Goal: Complete application form: Complete application form

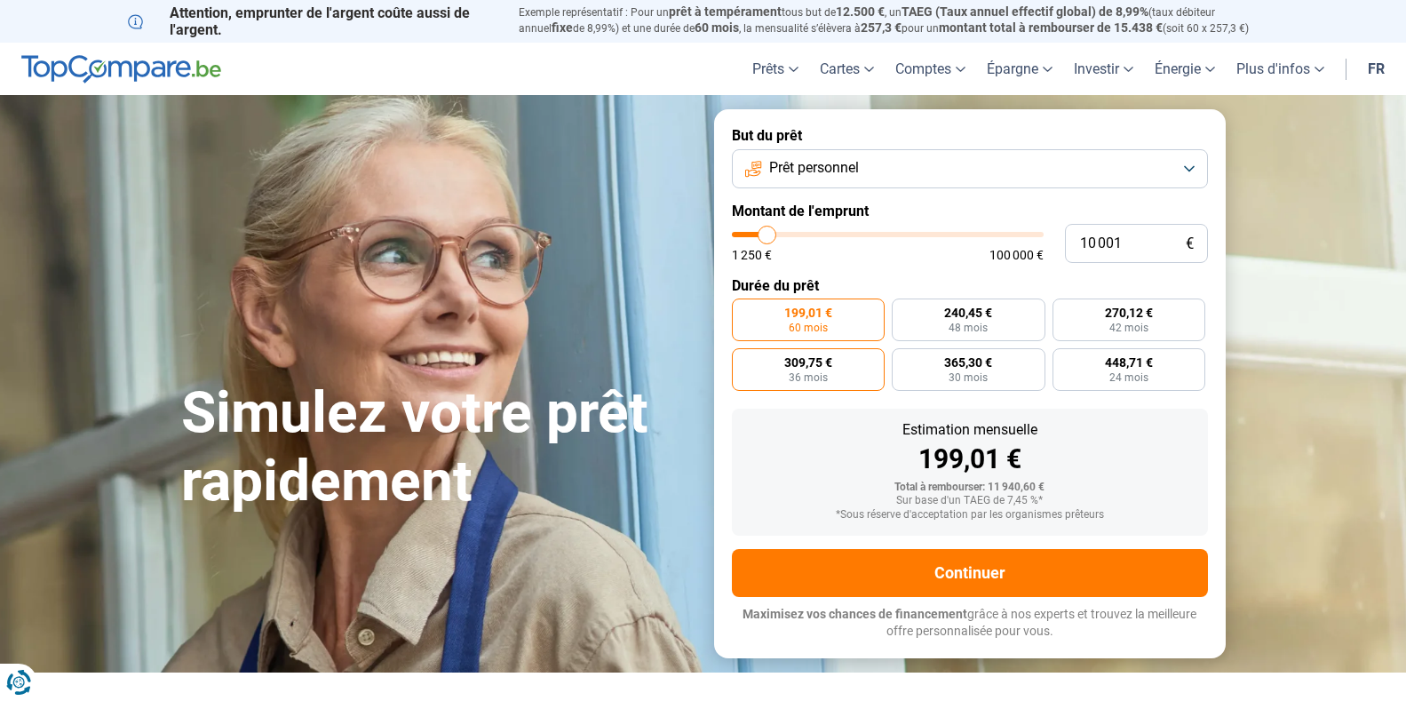
click at [797, 363] on span "309,75 €" at bounding box center [809, 362] width 48 height 12
click at [744, 360] on input "309,75 € 36 mois" at bounding box center [738, 354] width 12 height 12
radio input "true"
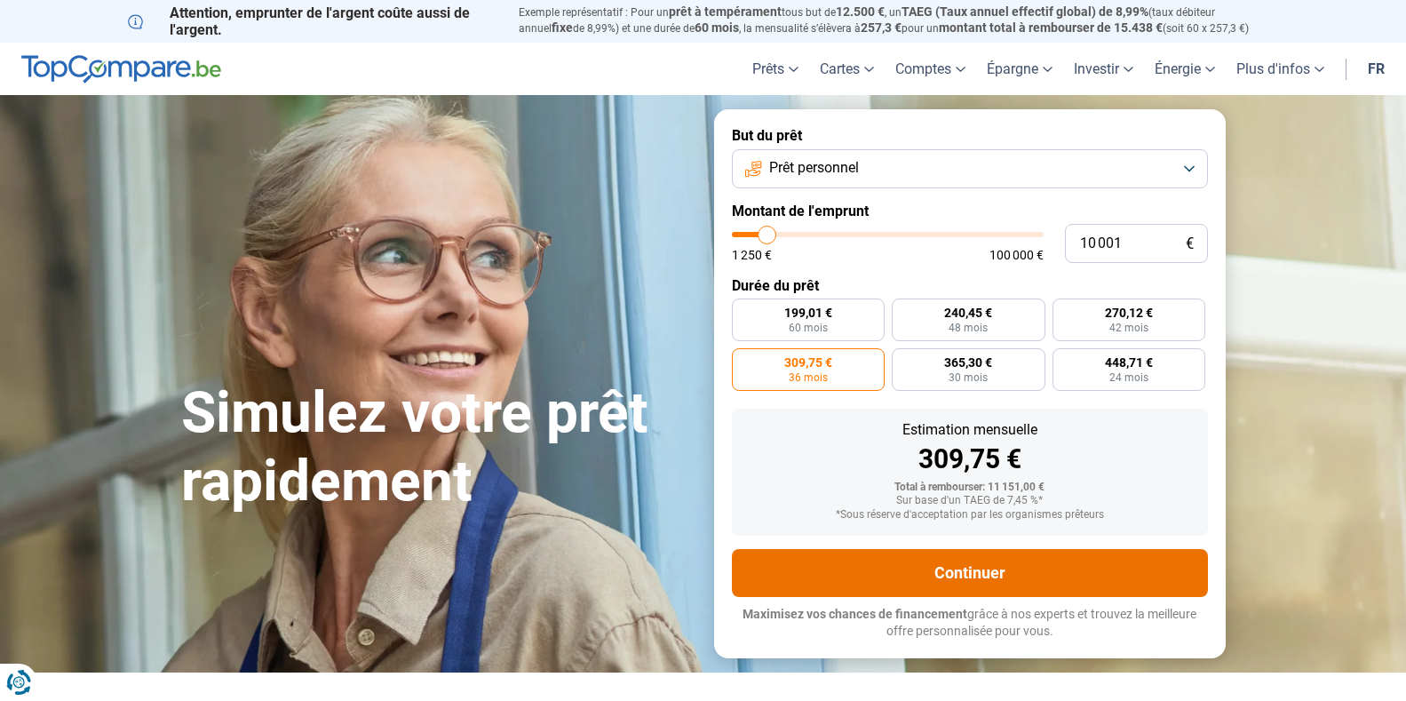
click at [979, 576] on button "Continuer" at bounding box center [970, 573] width 476 height 48
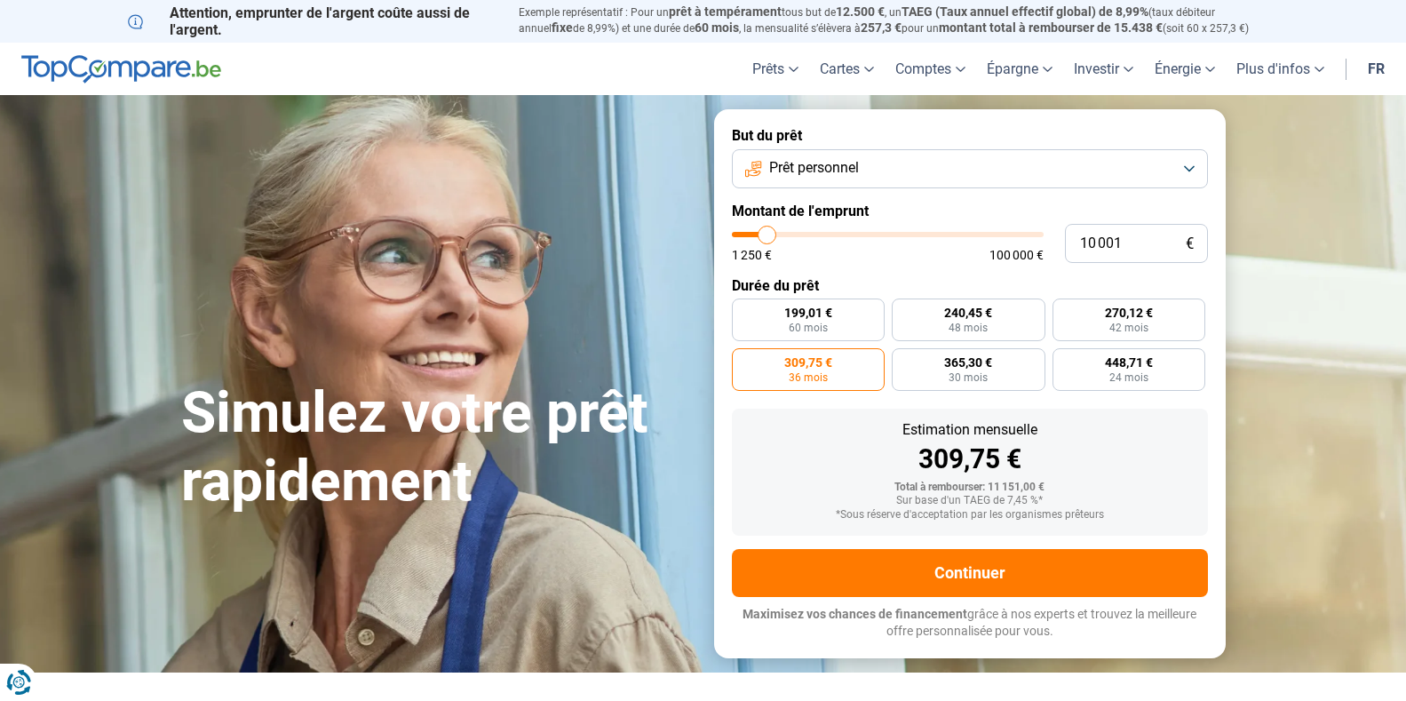
click at [1189, 163] on button "Prêt personnel" at bounding box center [970, 168] width 476 height 39
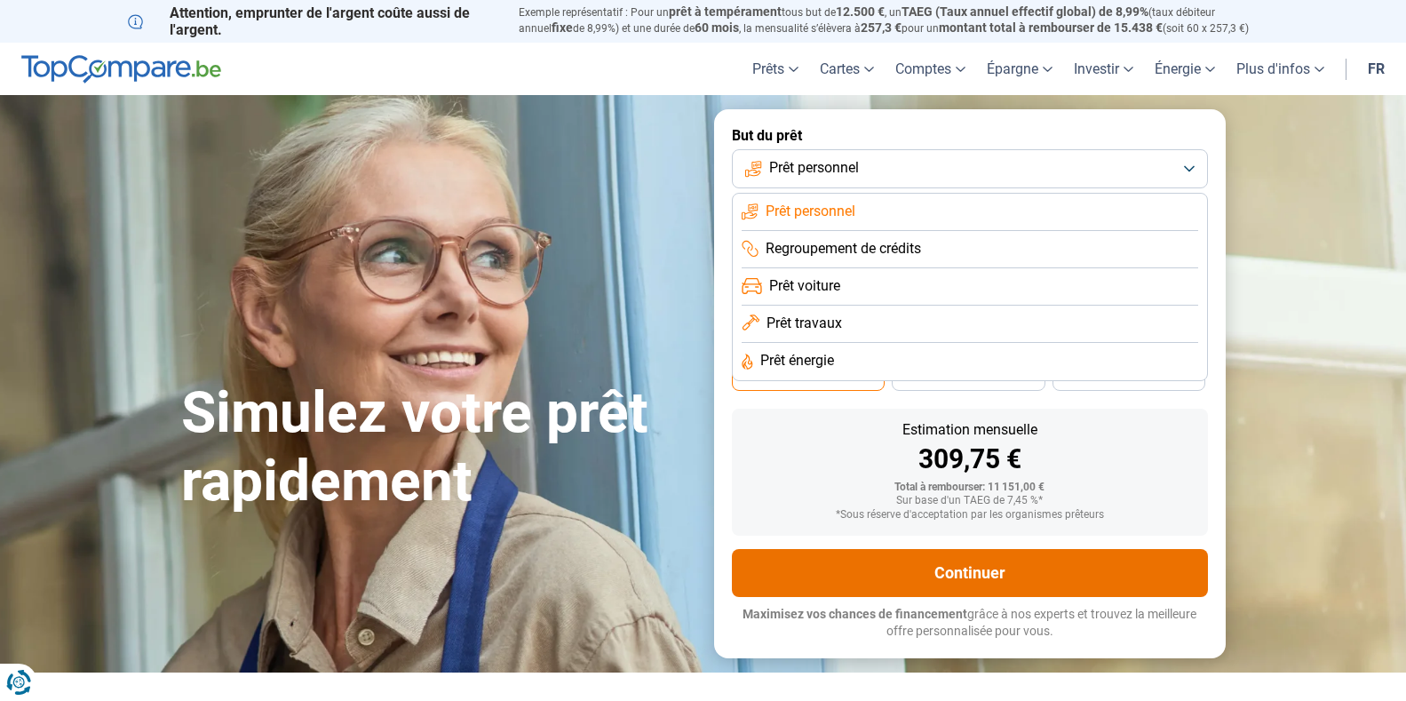
click at [918, 570] on button "Continuer" at bounding box center [970, 573] width 476 height 48
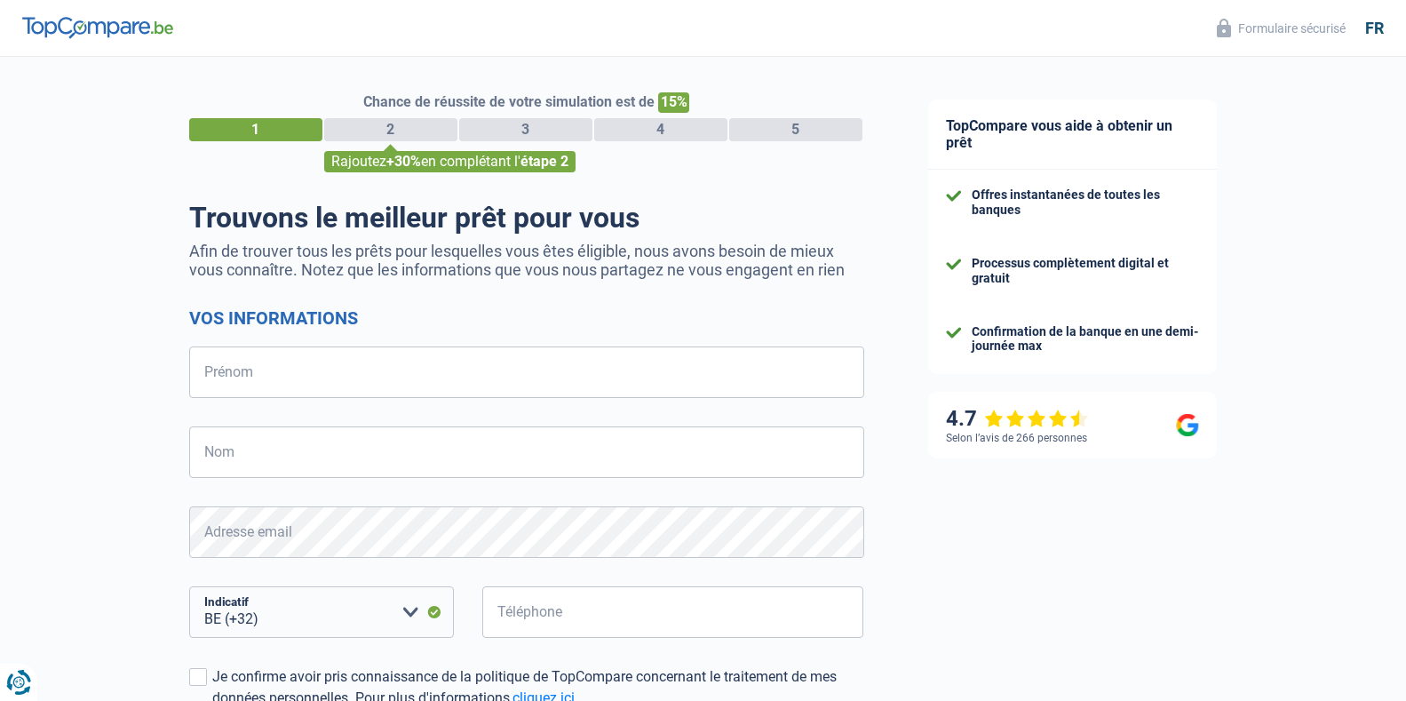
select select "32"
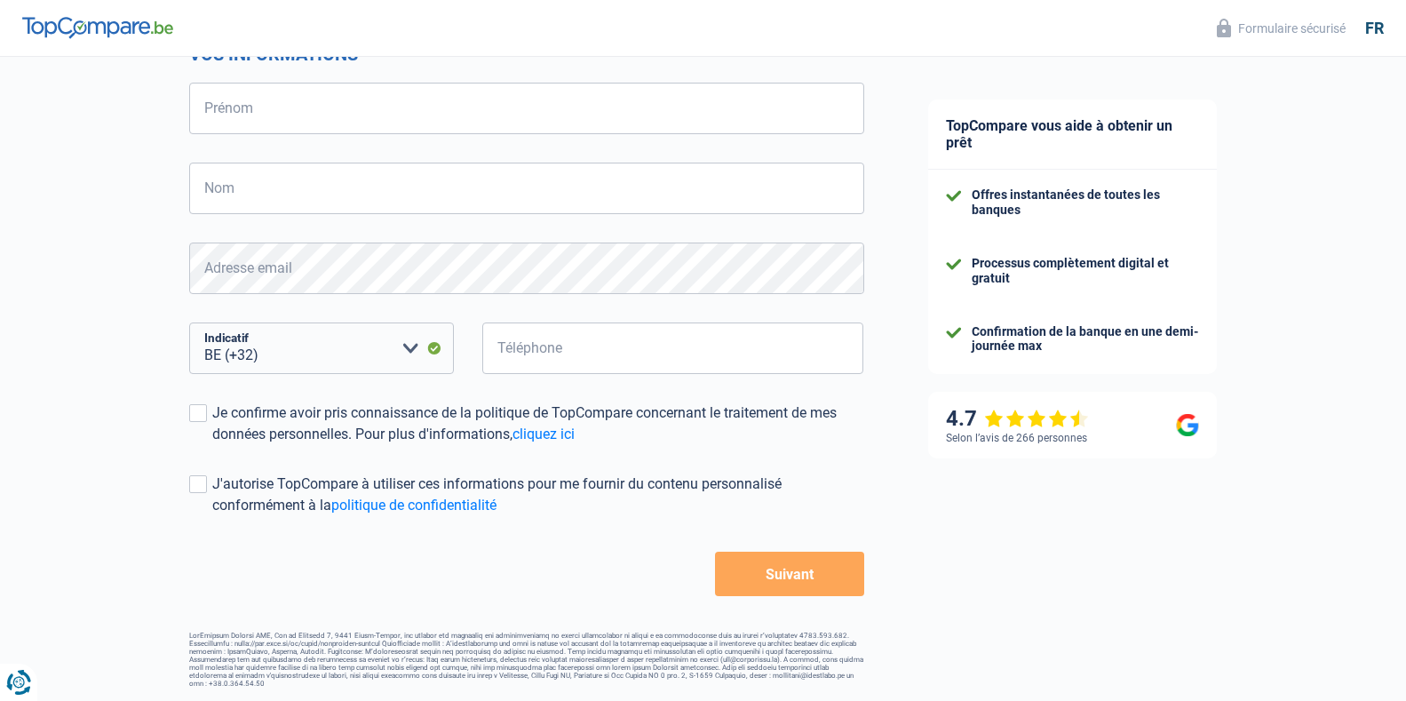
scroll to position [175, 0]
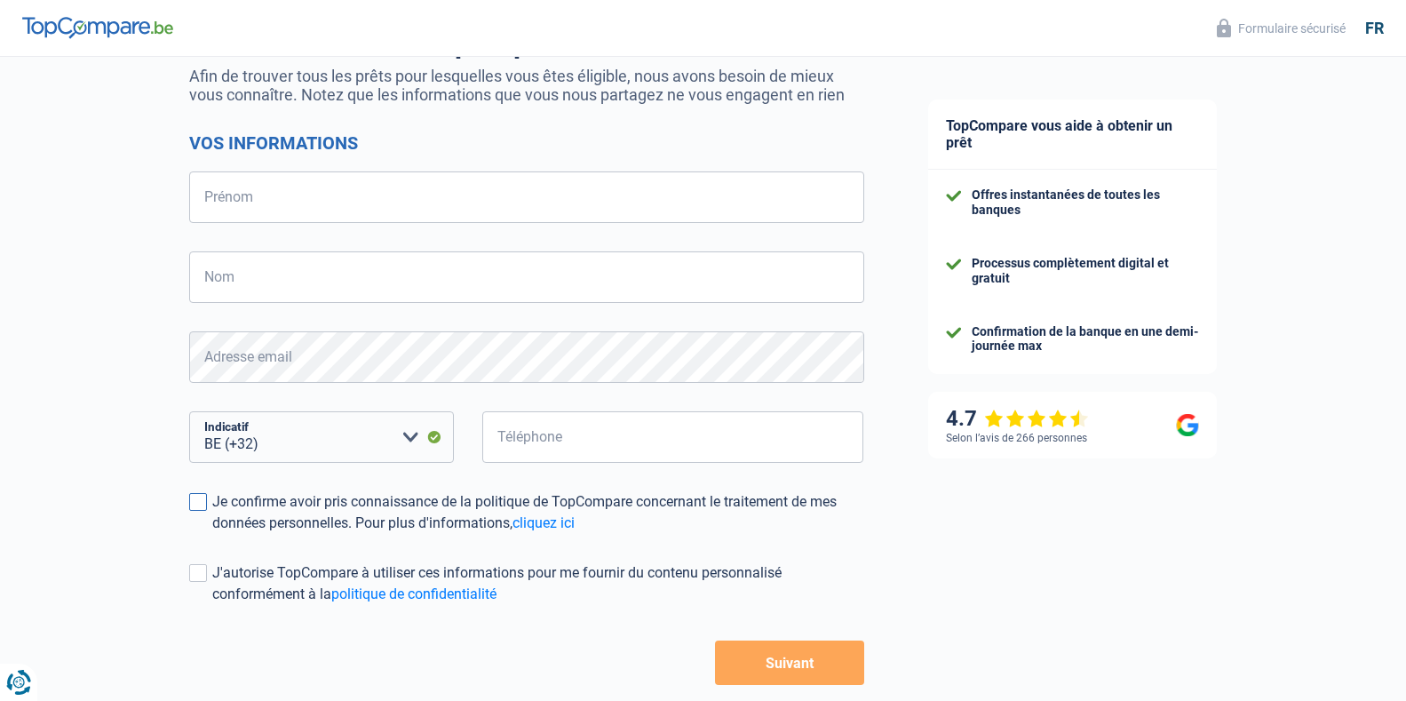
click at [200, 499] on span at bounding box center [198, 502] width 18 height 18
click at [212, 534] on input "Je confirme avoir pris connaissance de la politique de TopCompare concernant le…" at bounding box center [212, 534] width 0 height 0
click at [191, 570] on span at bounding box center [198, 573] width 18 height 18
click at [212, 605] on input "J'autorise TopCompare à utiliser ces informations pour me fournir du contenu pe…" at bounding box center [212, 605] width 0 height 0
click at [254, 197] on input "Prénom" at bounding box center [526, 197] width 675 height 52
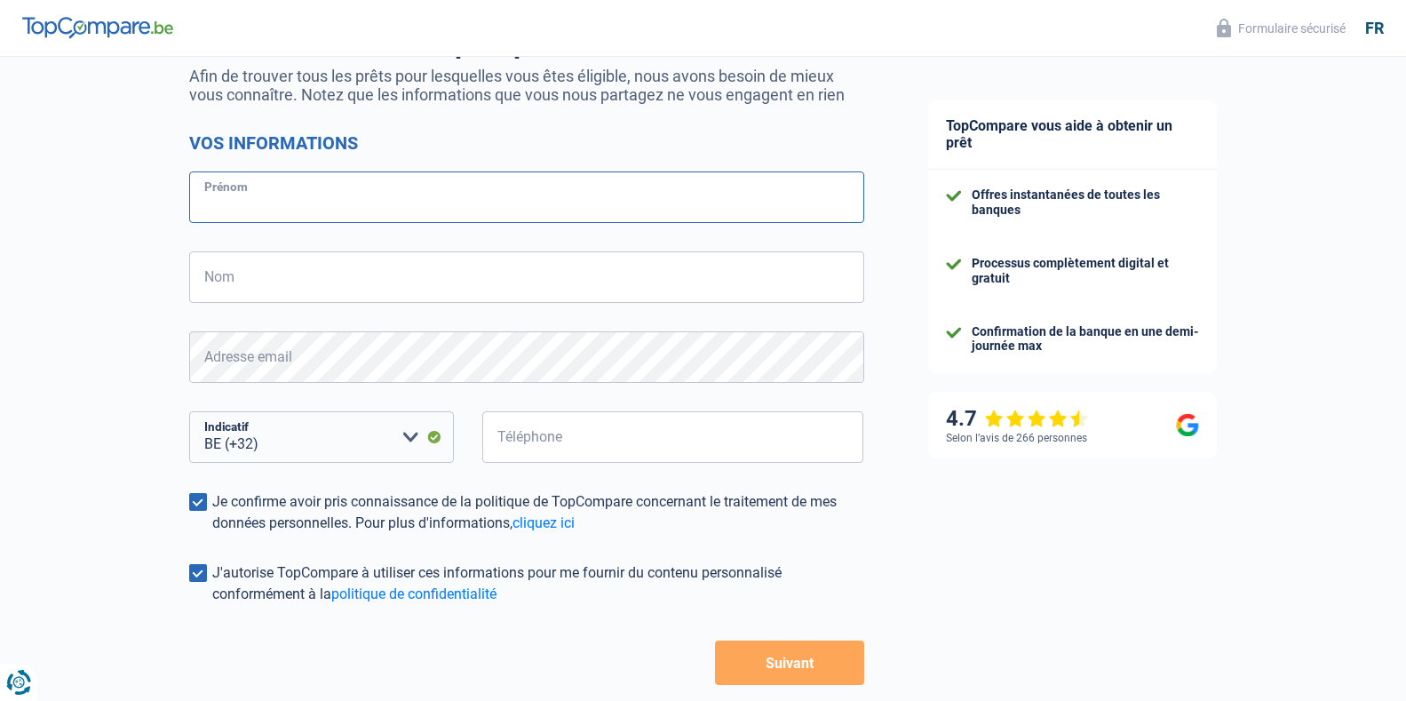
type input "thierry"
type input "boucher"
type input "478302469"
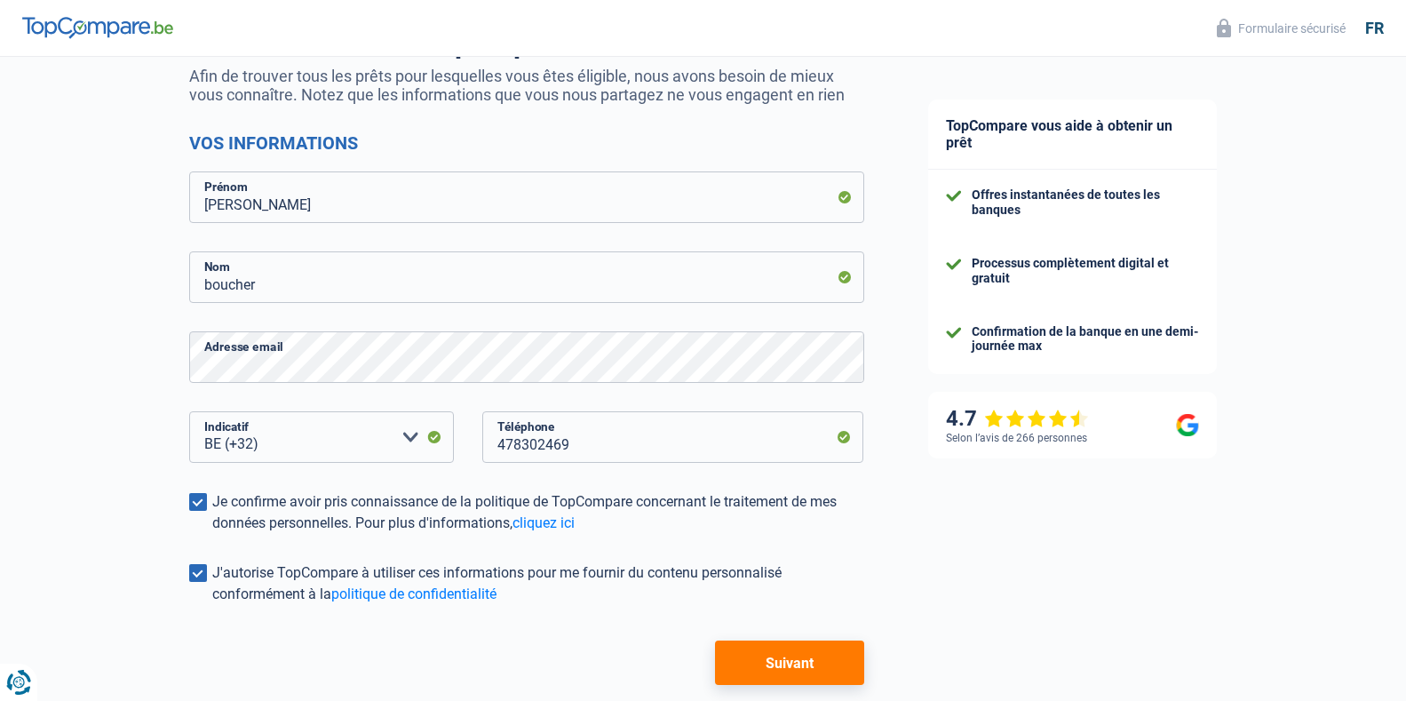
click at [788, 657] on button "Suivant" at bounding box center [789, 663] width 148 height 44
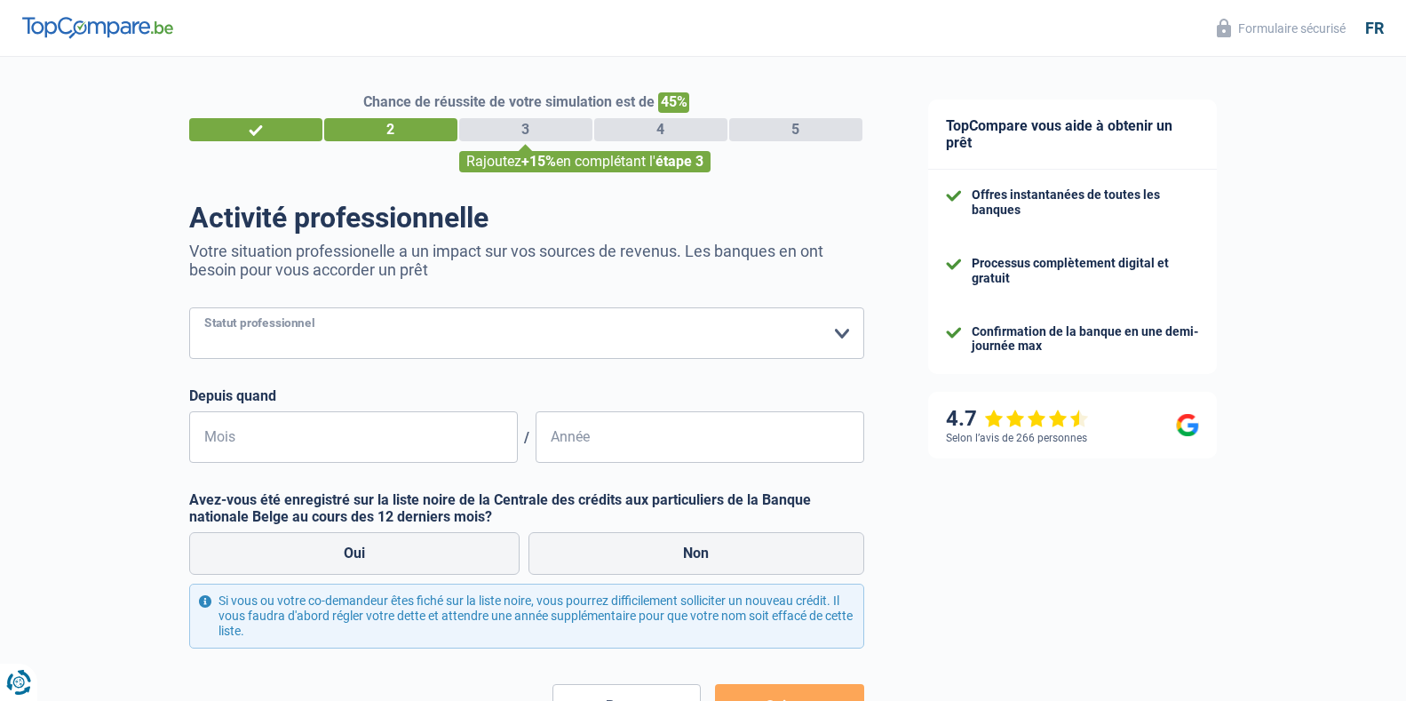
click at [840, 337] on select "Ouvrier Employé privé Employé public Invalide Indépendant Pensionné Chômeur Mut…" at bounding box center [526, 333] width 675 height 52
select select "independent"
click at [189, 309] on select "Ouvrier Employé privé Employé public Invalide Indépendant Pensionné Chômeur Mut…" at bounding box center [526, 333] width 675 height 52
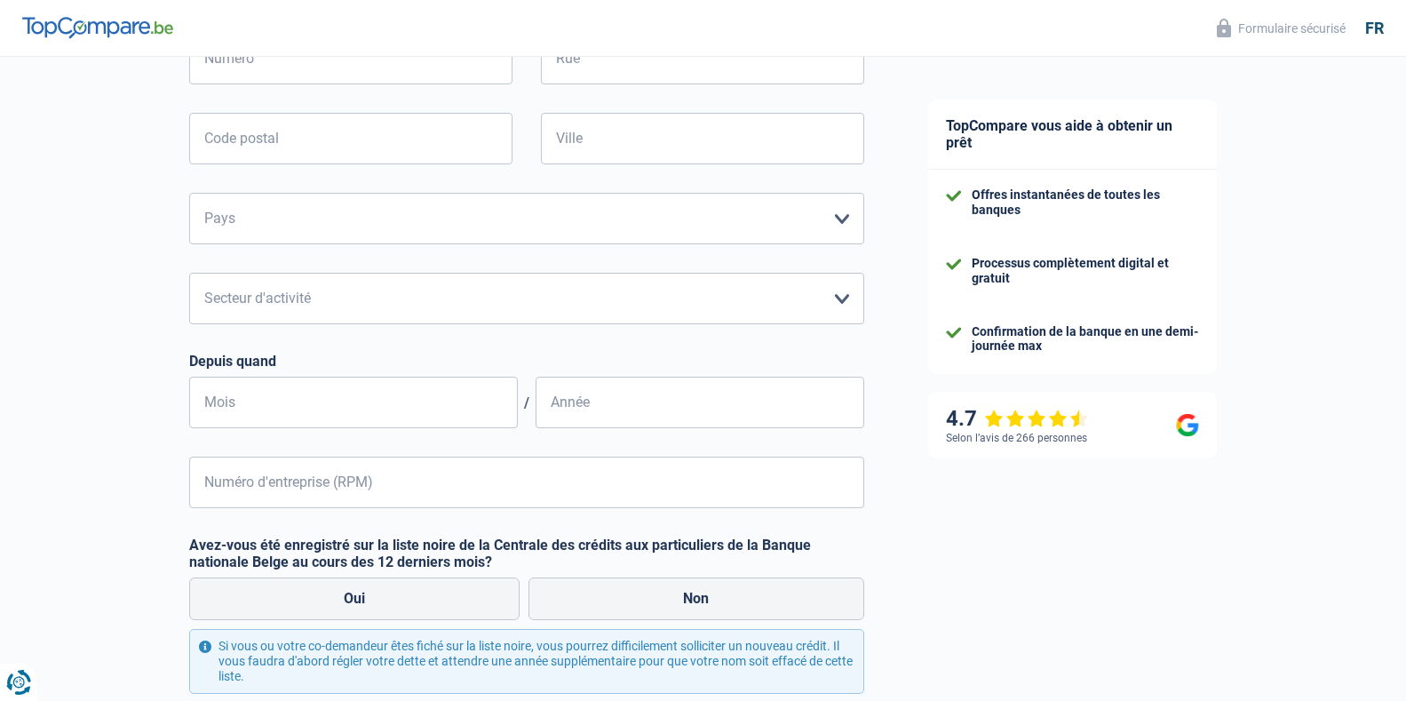
scroll to position [337, 0]
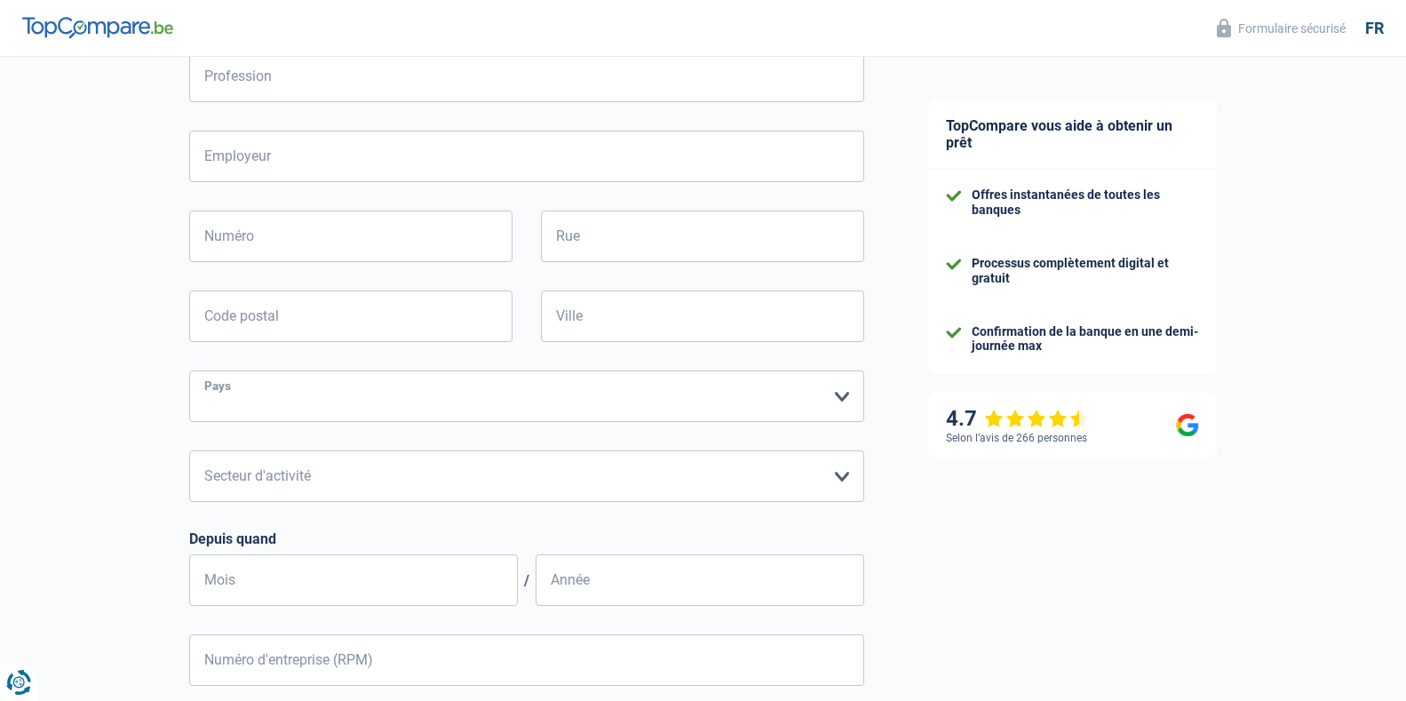
click at [838, 400] on select "Belgique Luxembourg Veuillez sélectionner une option" at bounding box center [526, 396] width 675 height 52
select select "BE"
click at [189, 372] on select "Belgique Luxembourg Veuillez sélectionner une option" at bounding box center [526, 396] width 675 height 52
click at [842, 479] on select "Agriculture/Pêche Industrie Horeca Courier/Fitness/Taxi Construction Banques/As…" at bounding box center [526, 476] width 675 height 52
select select "smallCompanies"
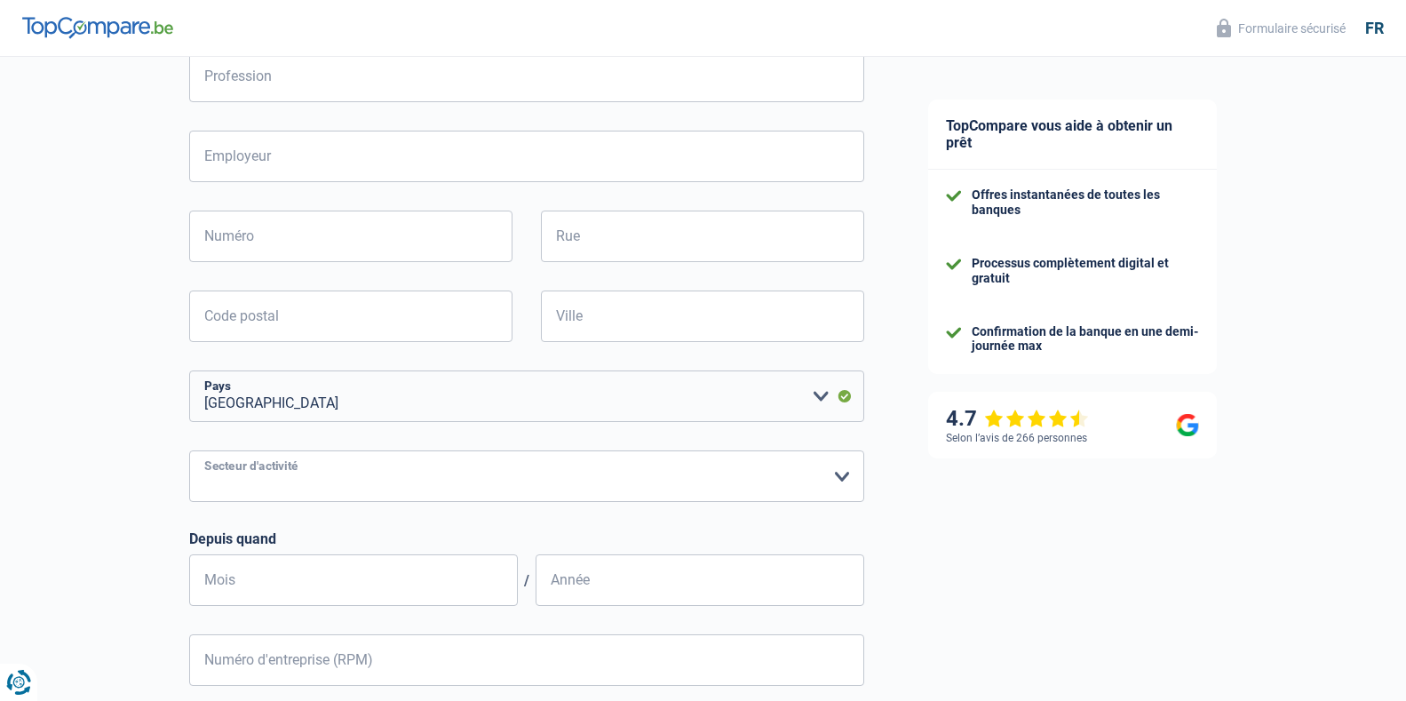
click at [189, 452] on select "Agriculture/Pêche Industrie Horeca Courier/Fitness/Taxi Construction Banques/As…" at bounding box center [526, 476] width 675 height 52
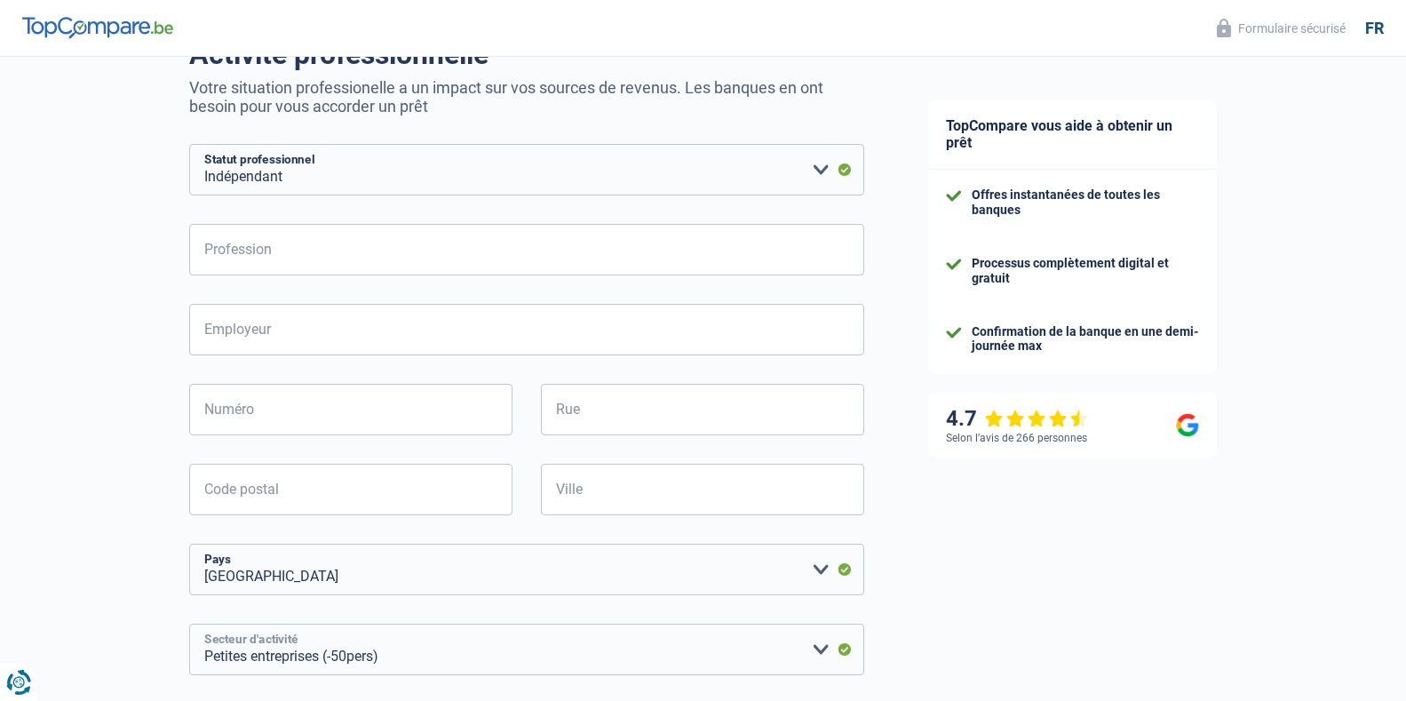
scroll to position [159, 0]
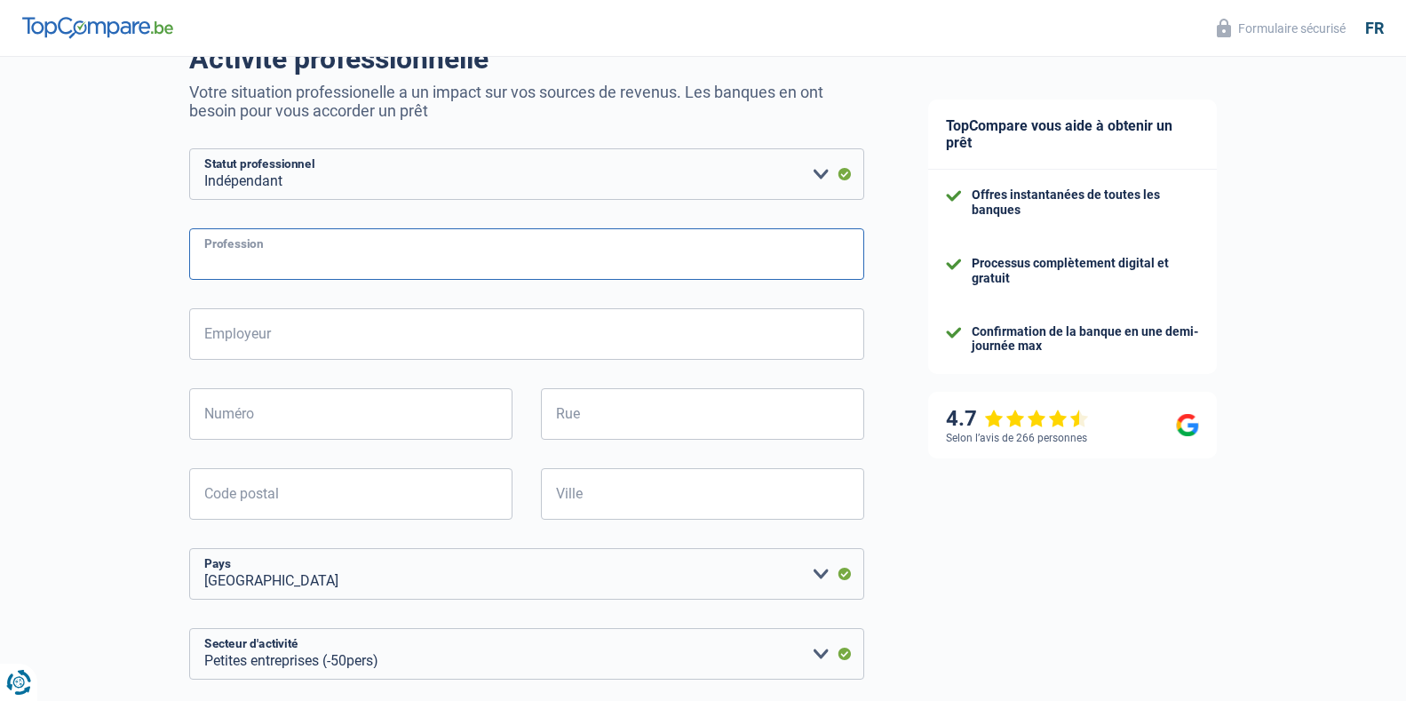
click at [271, 255] on input "Profession" at bounding box center [526, 254] width 675 height 52
type input "coiffeur"
click at [246, 336] on input "Employeur" at bounding box center [526, 334] width 675 height 52
type input "tb express sprl"
type input "29"
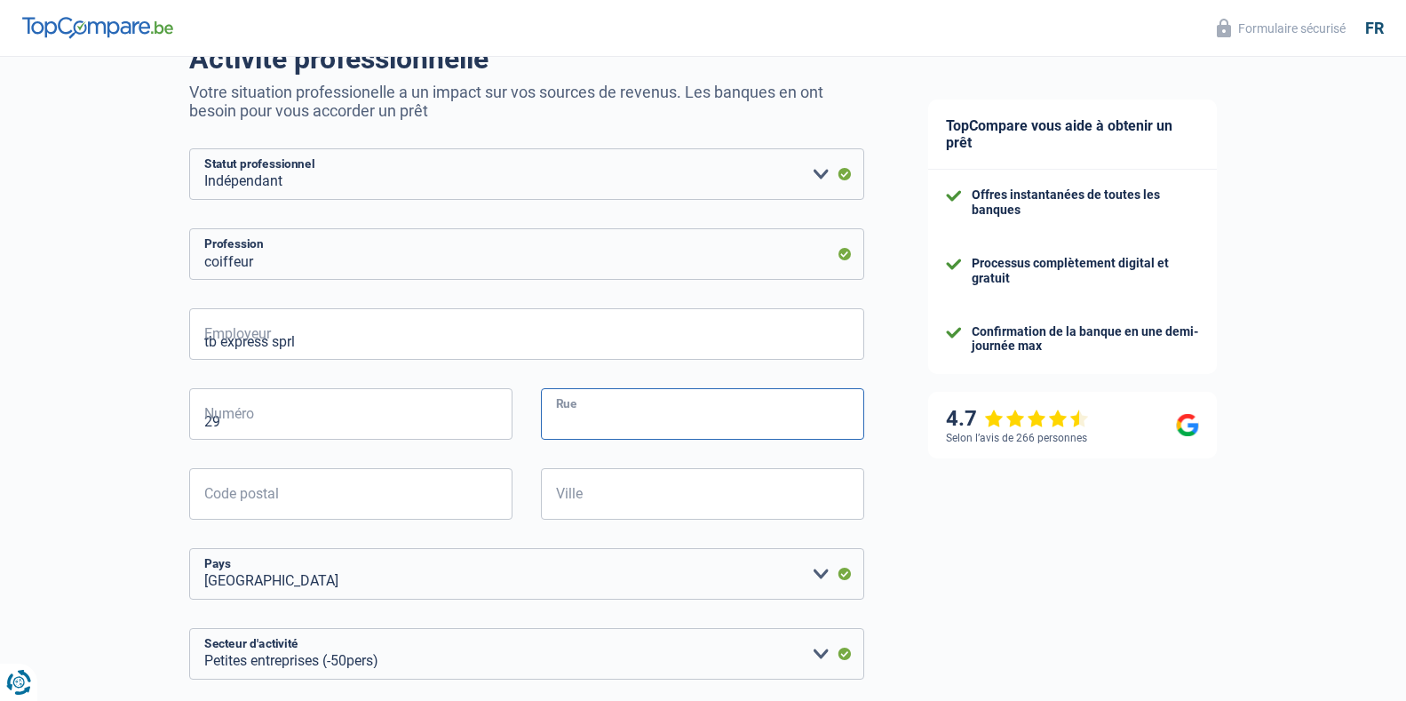
type input "rue sainte barbe"
type input "5651"
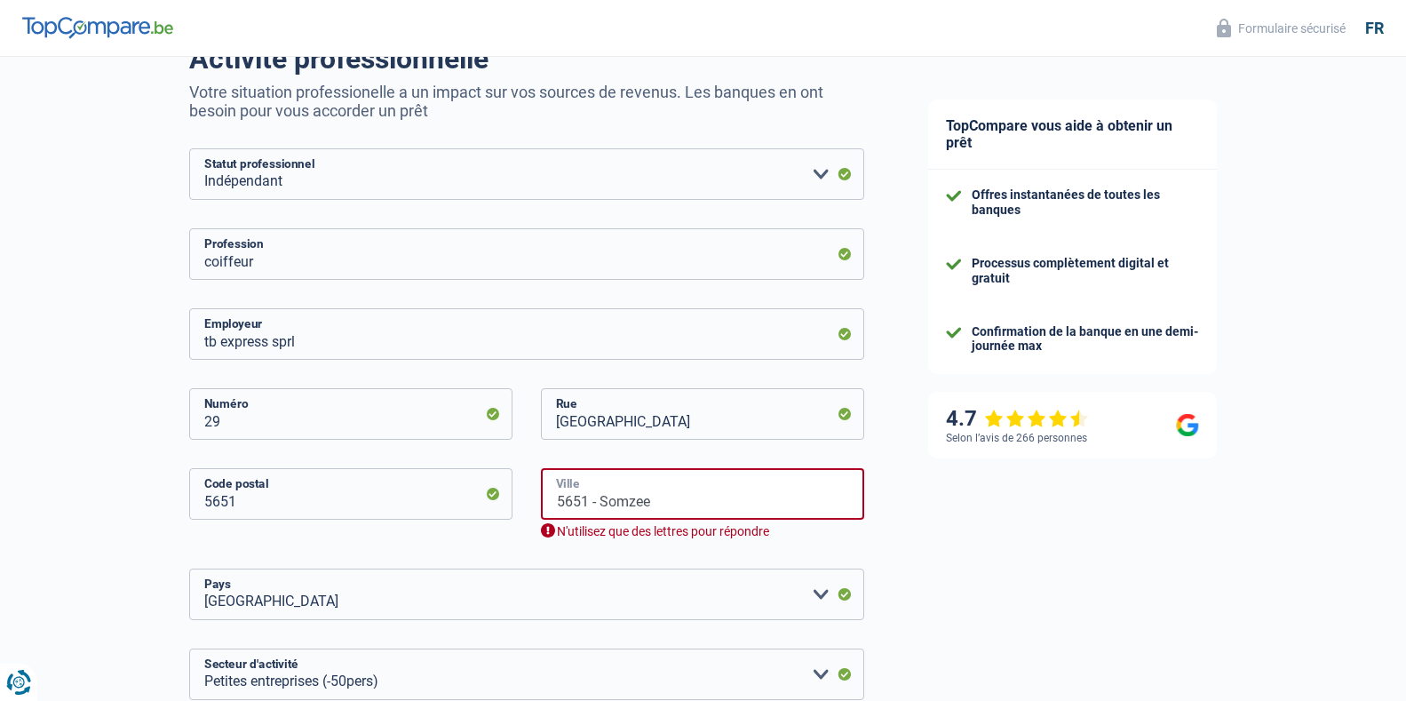
click at [598, 502] on input "5651 - Somzee" at bounding box center [702, 494] width 323 height 52
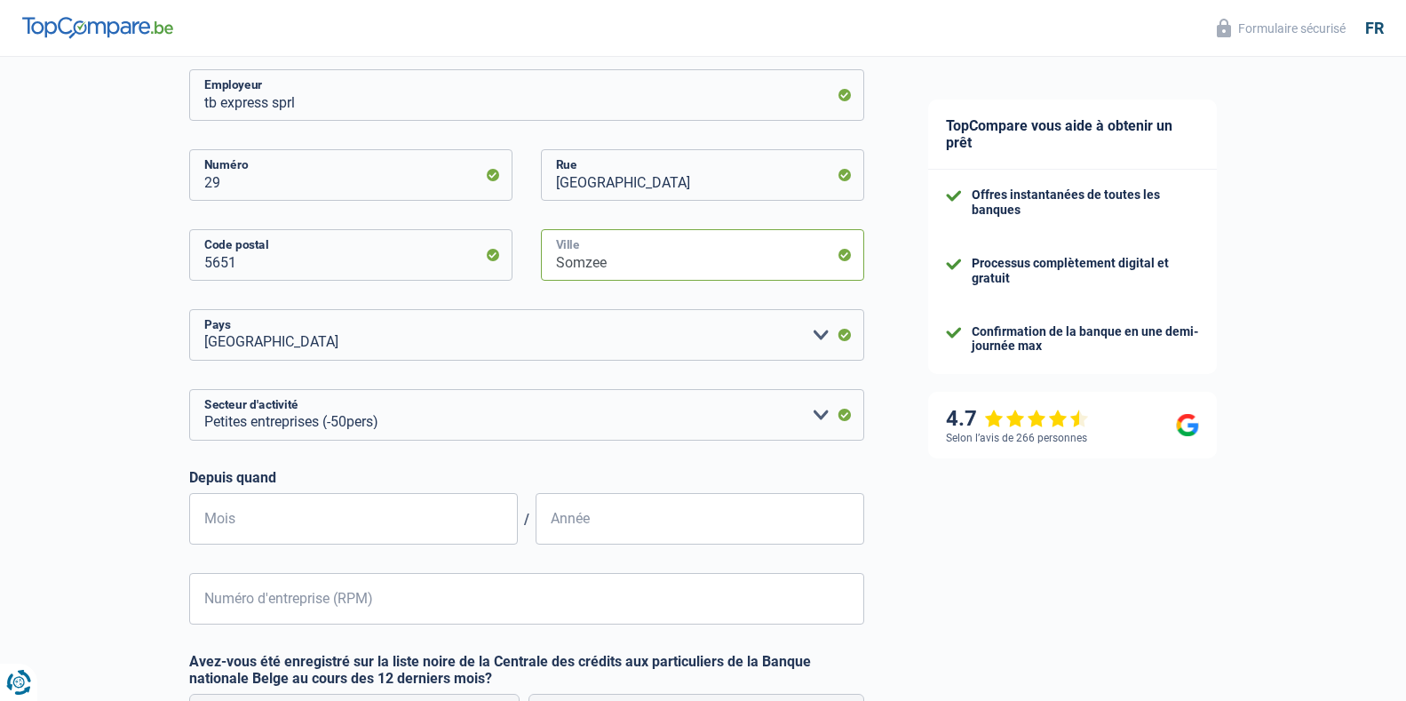
scroll to position [426, 0]
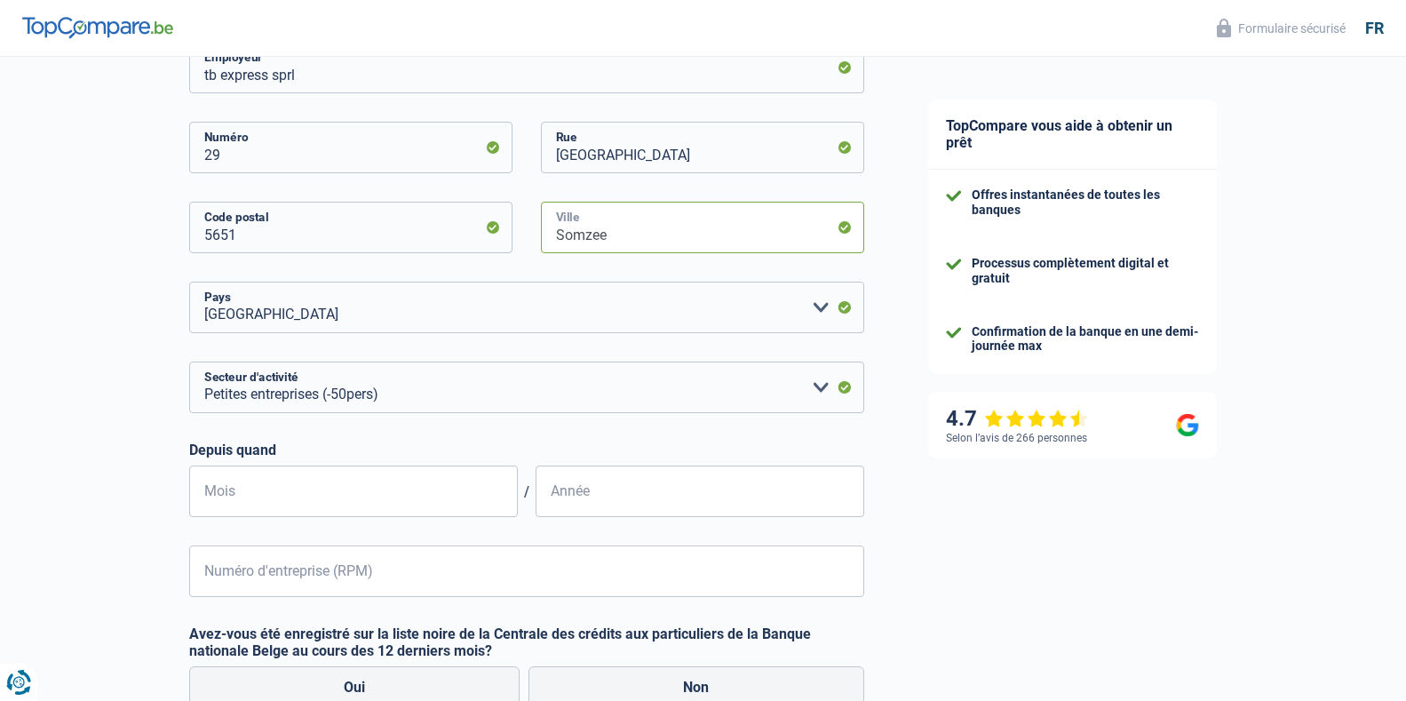
type input "Somzee"
click at [294, 497] on input "Mois" at bounding box center [353, 492] width 329 height 52
type input "05"
type input "2017"
click at [239, 578] on input "Numéro d'entreprise (RPM)" at bounding box center [526, 572] width 675 height 52
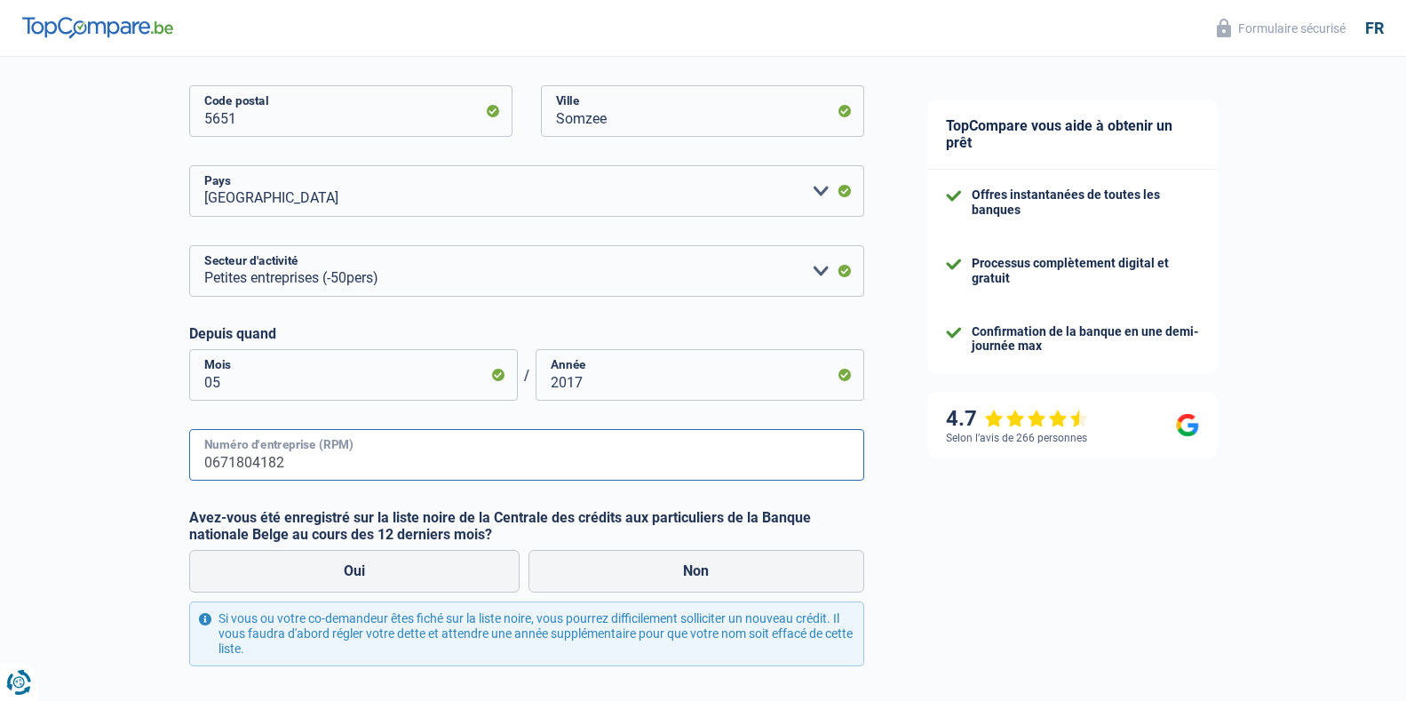
scroll to position [692, 0]
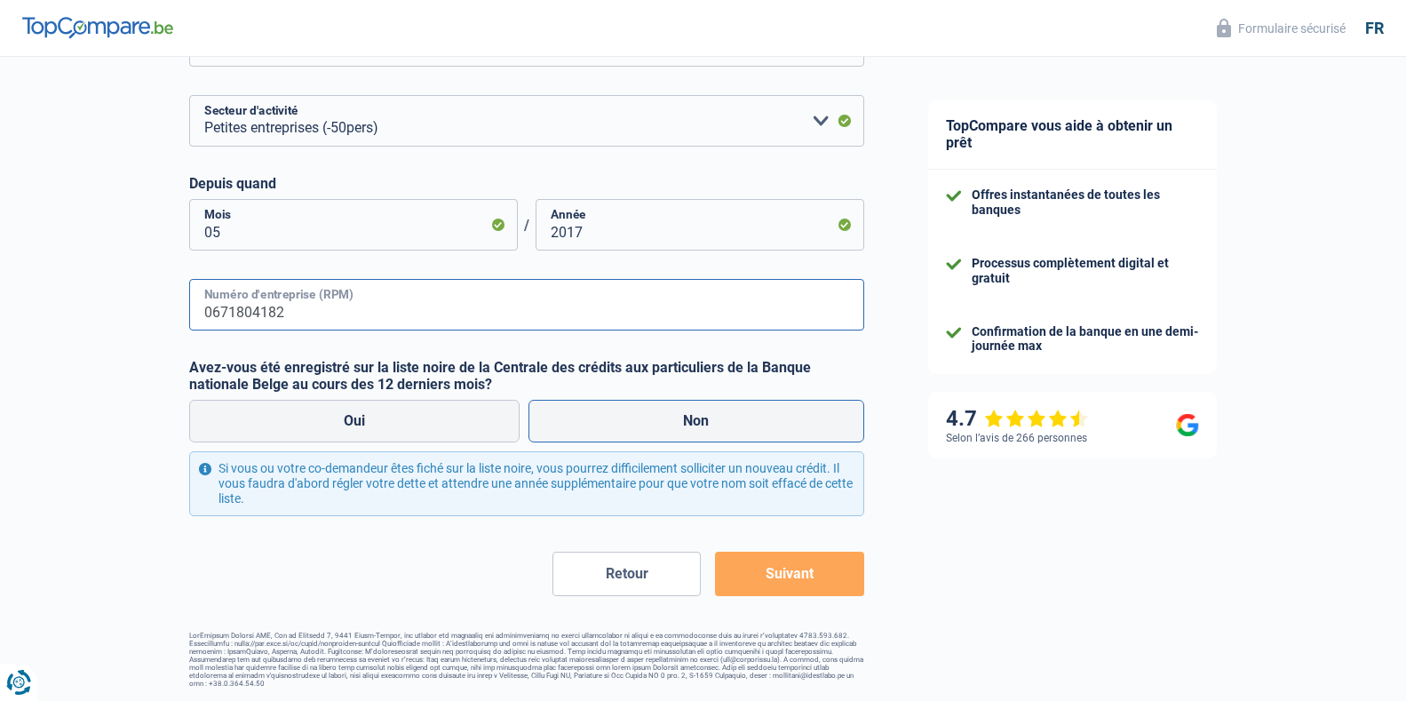
type input "0671804182"
click at [697, 418] on label "Non" at bounding box center [697, 421] width 336 height 43
click at [697, 418] on input "Non" at bounding box center [697, 421] width 336 height 43
radio input "true"
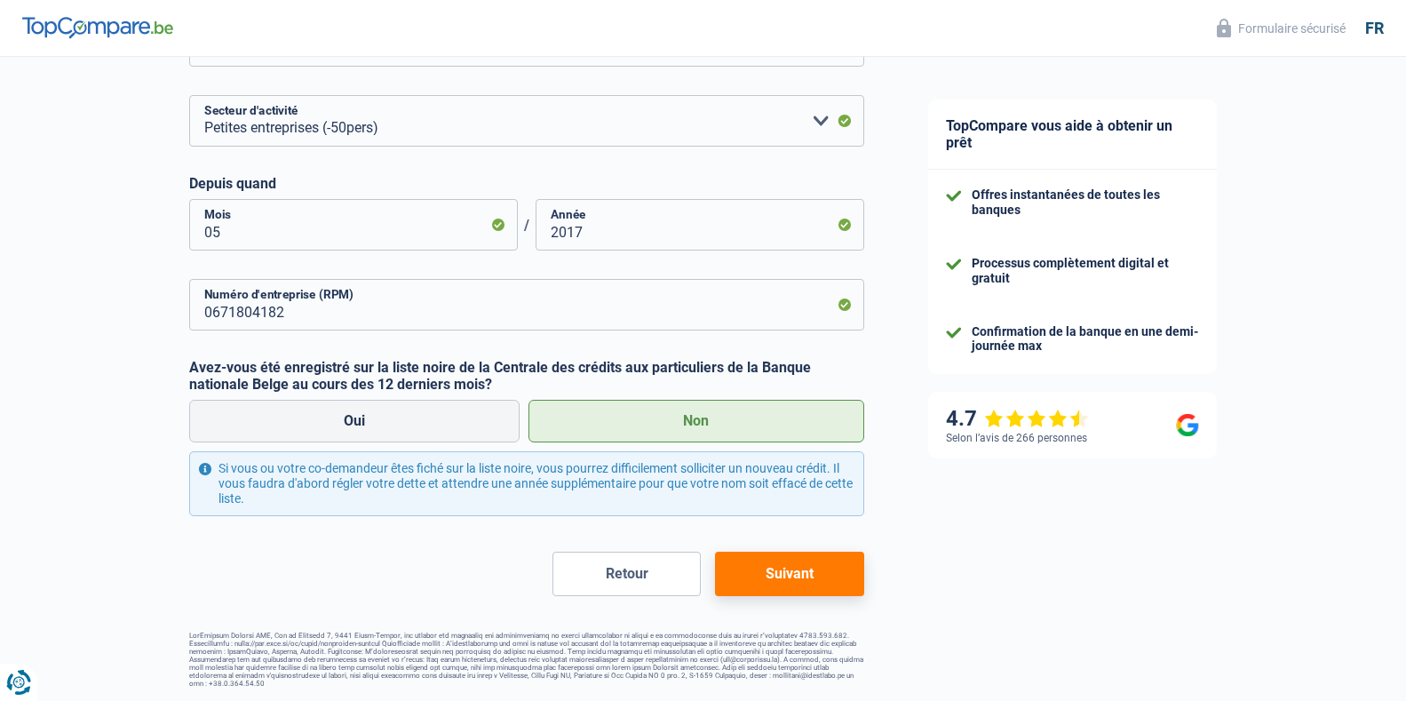
click at [753, 576] on button "Suivant" at bounding box center [789, 574] width 148 height 44
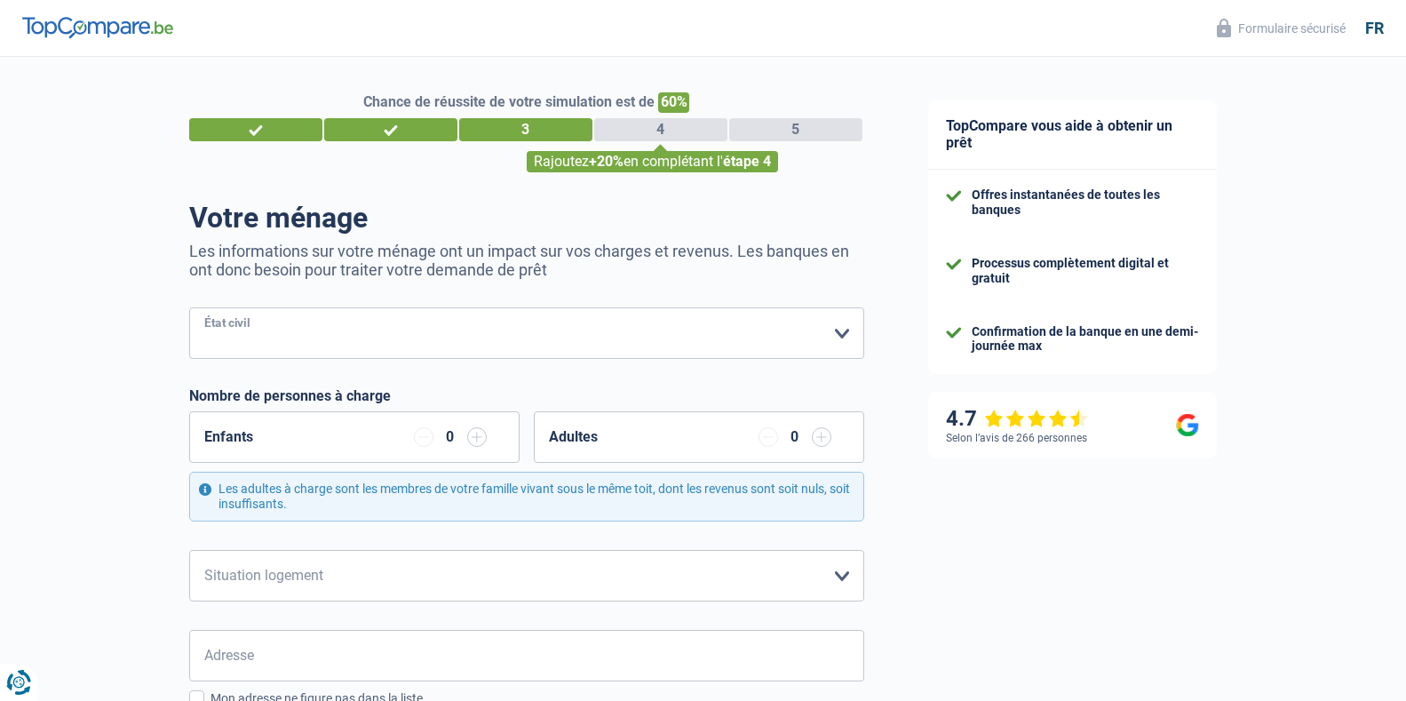
click at [843, 334] on select "Célibataire Marié(e) Cohabitant(e) légal(e) Divorcé(e) Veuf(ve) Séparé (de fait…" at bounding box center [526, 333] width 675 height 52
select select "married"
click at [189, 309] on select "Célibataire Marié(e) Cohabitant(e) légal(e) Divorcé(e) Veuf(ve) Séparé (de fait…" at bounding box center [526, 333] width 675 height 52
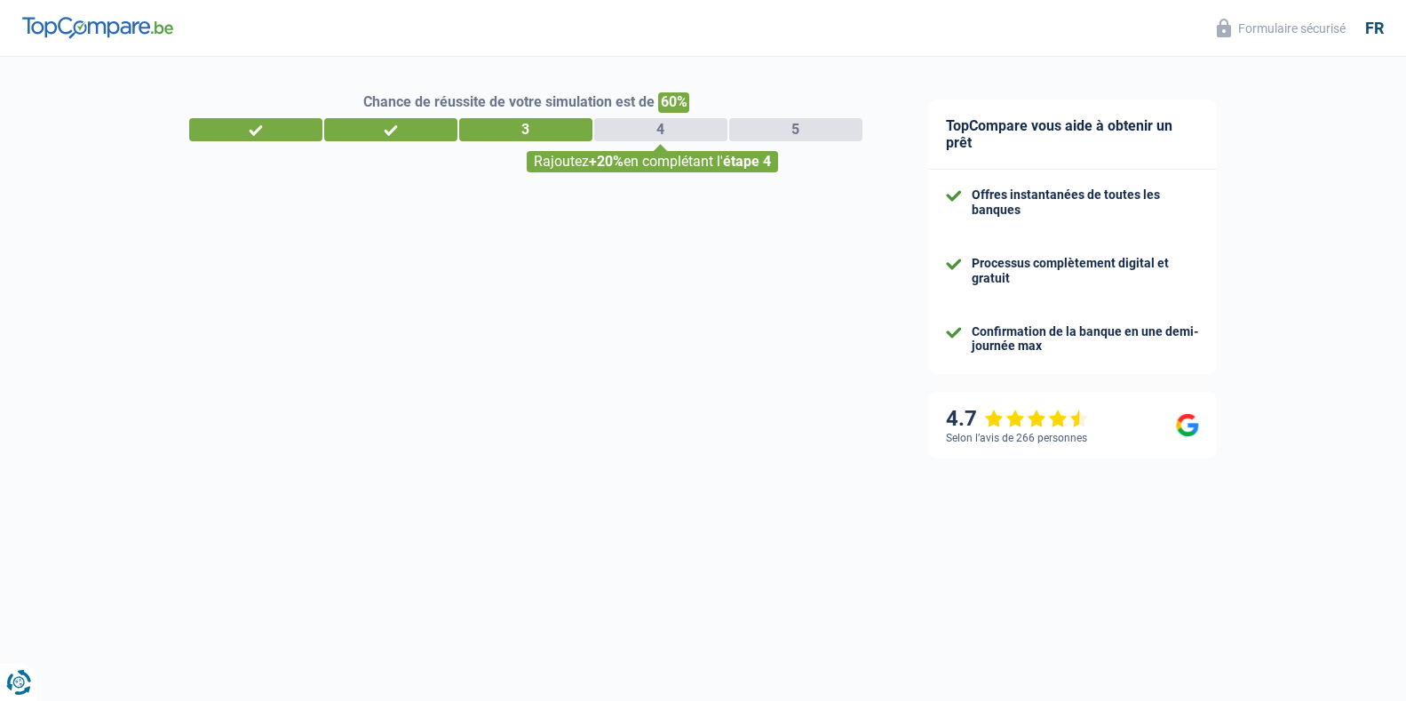
select select "independent"
select select "BE"
select select "smallCompanies"
select select "32"
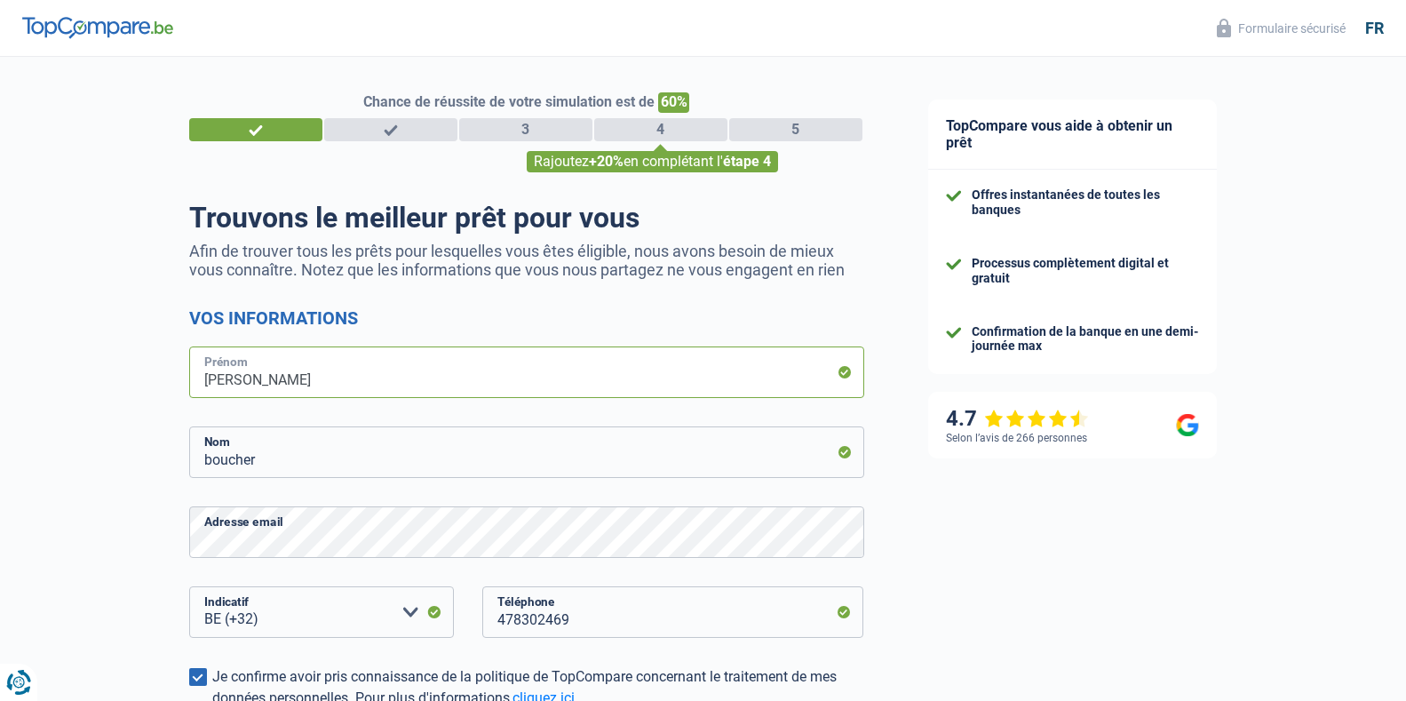
click at [249, 378] on input "thierry" at bounding box center [526, 373] width 675 height 52
type input "t"
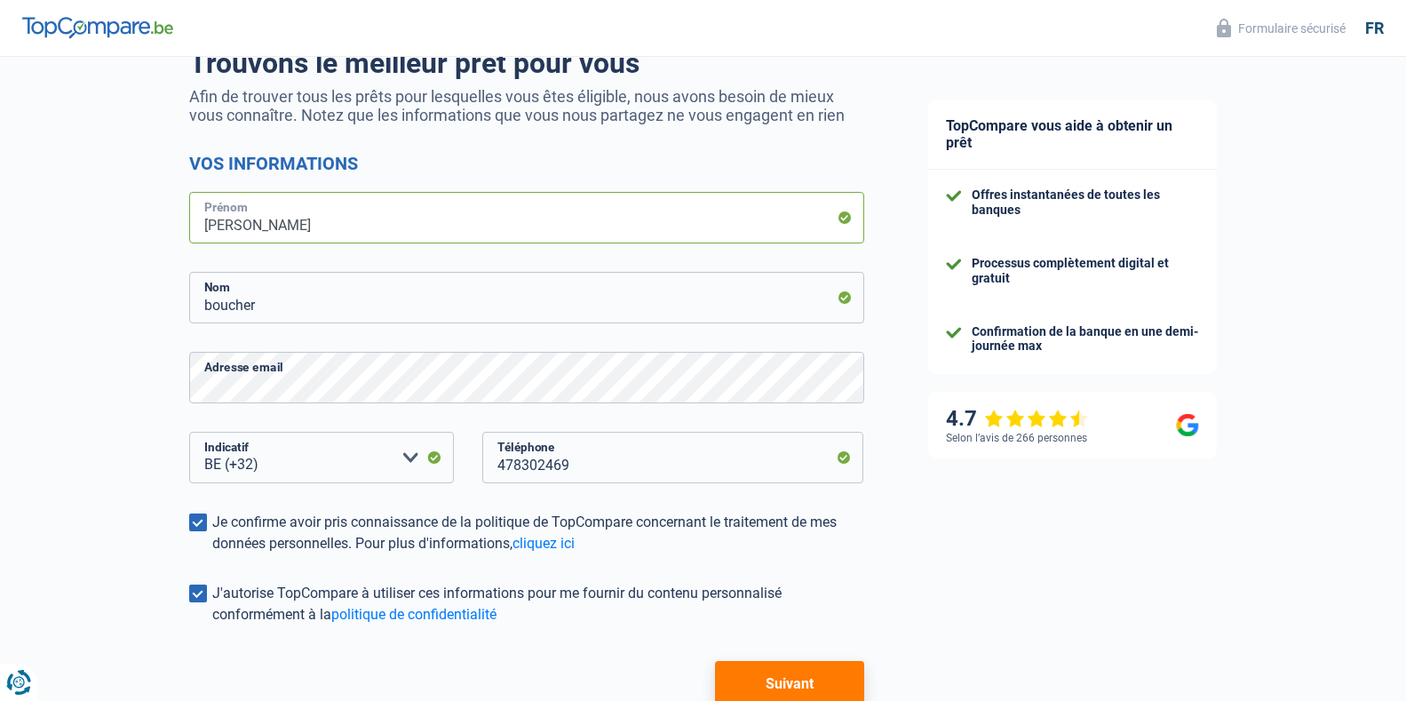
scroll to position [178, 0]
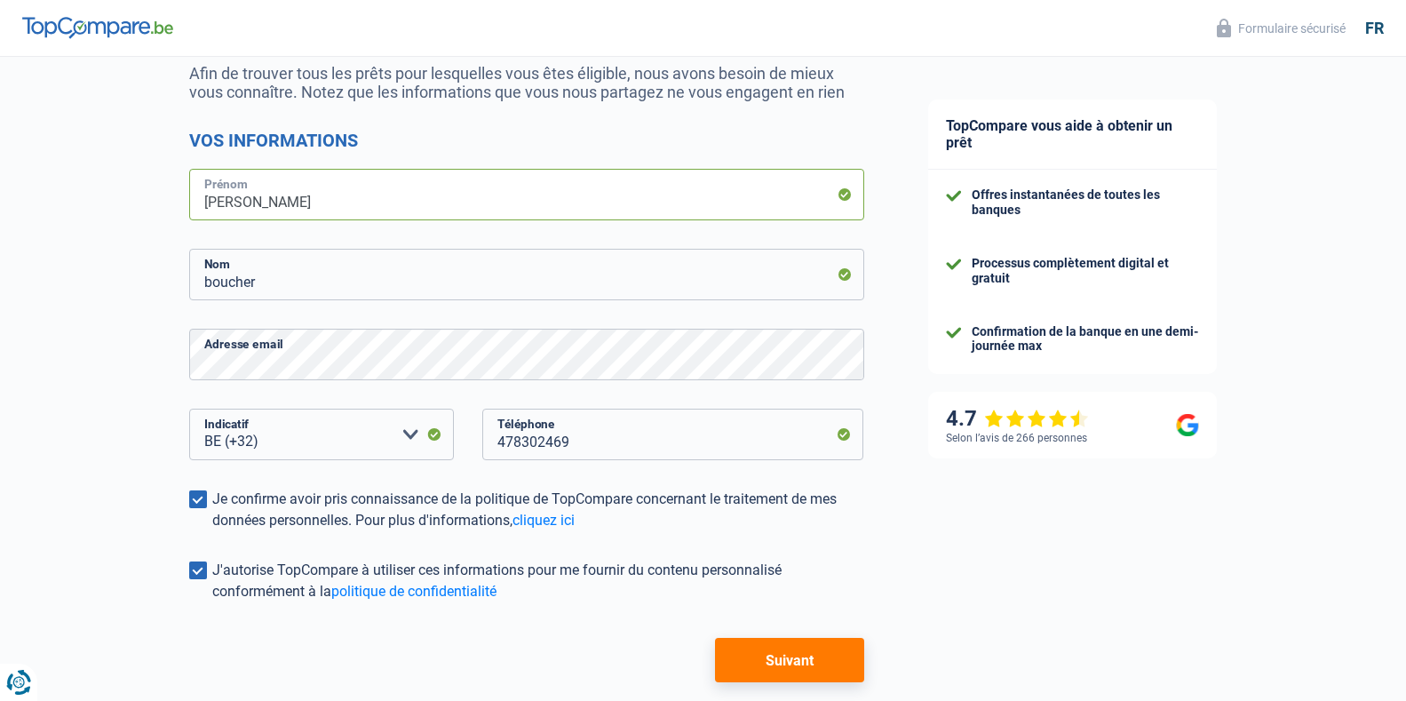
type input "julian"
click at [795, 660] on button "Suivant" at bounding box center [789, 660] width 148 height 44
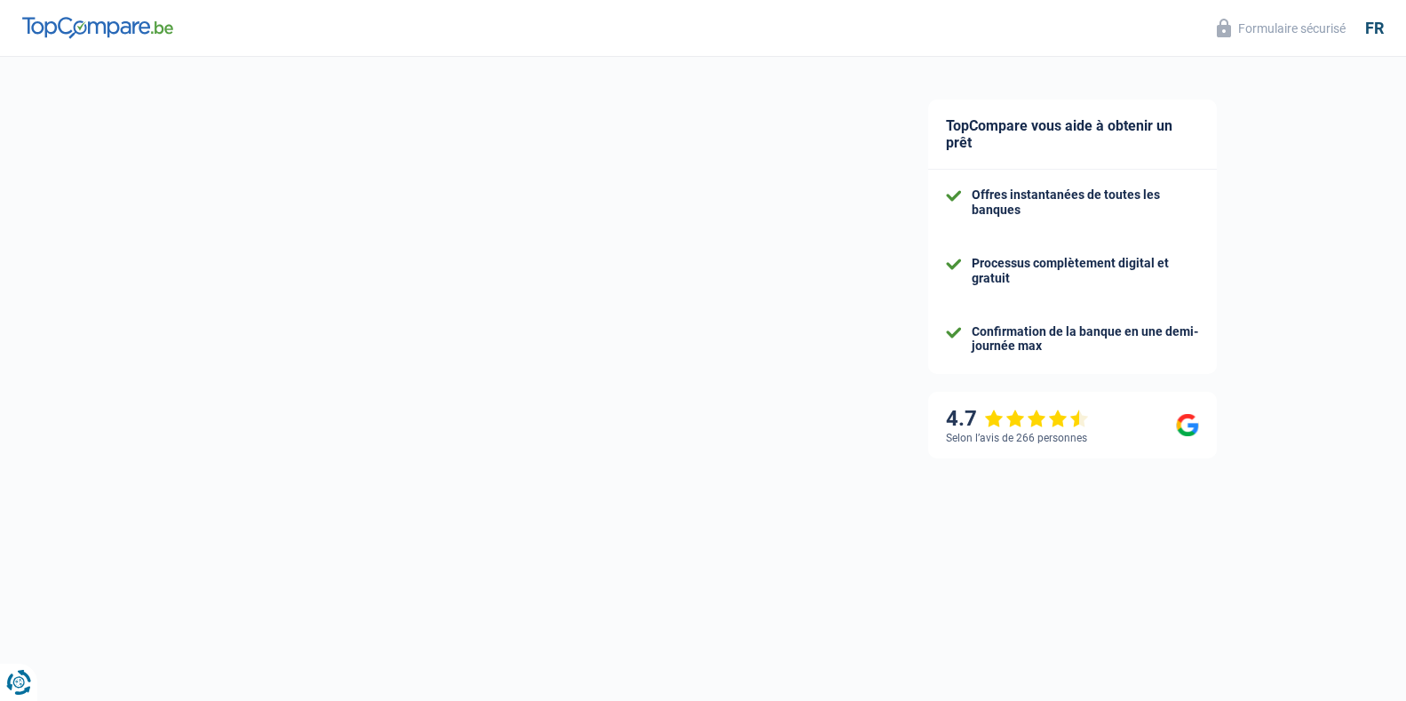
scroll to position [69, 0]
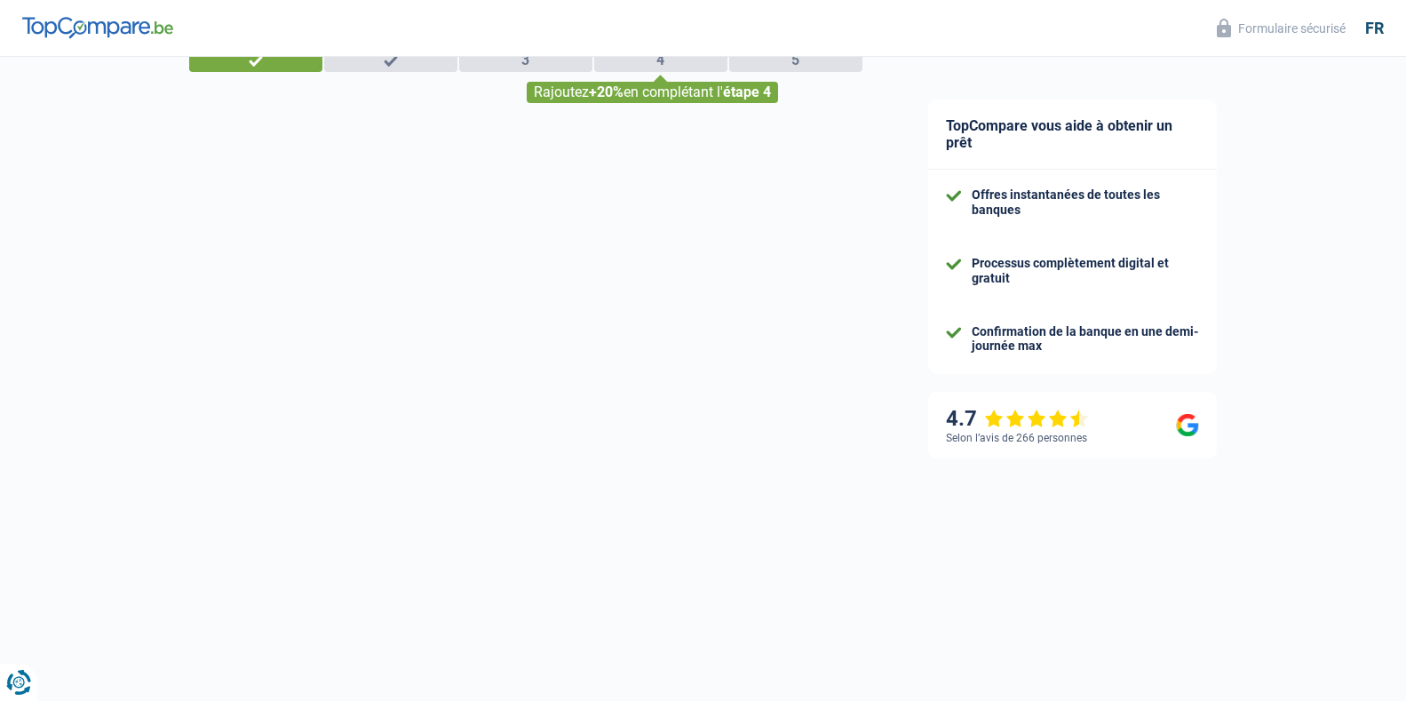
select select "independent"
select select "BE"
select select "smallCompanies"
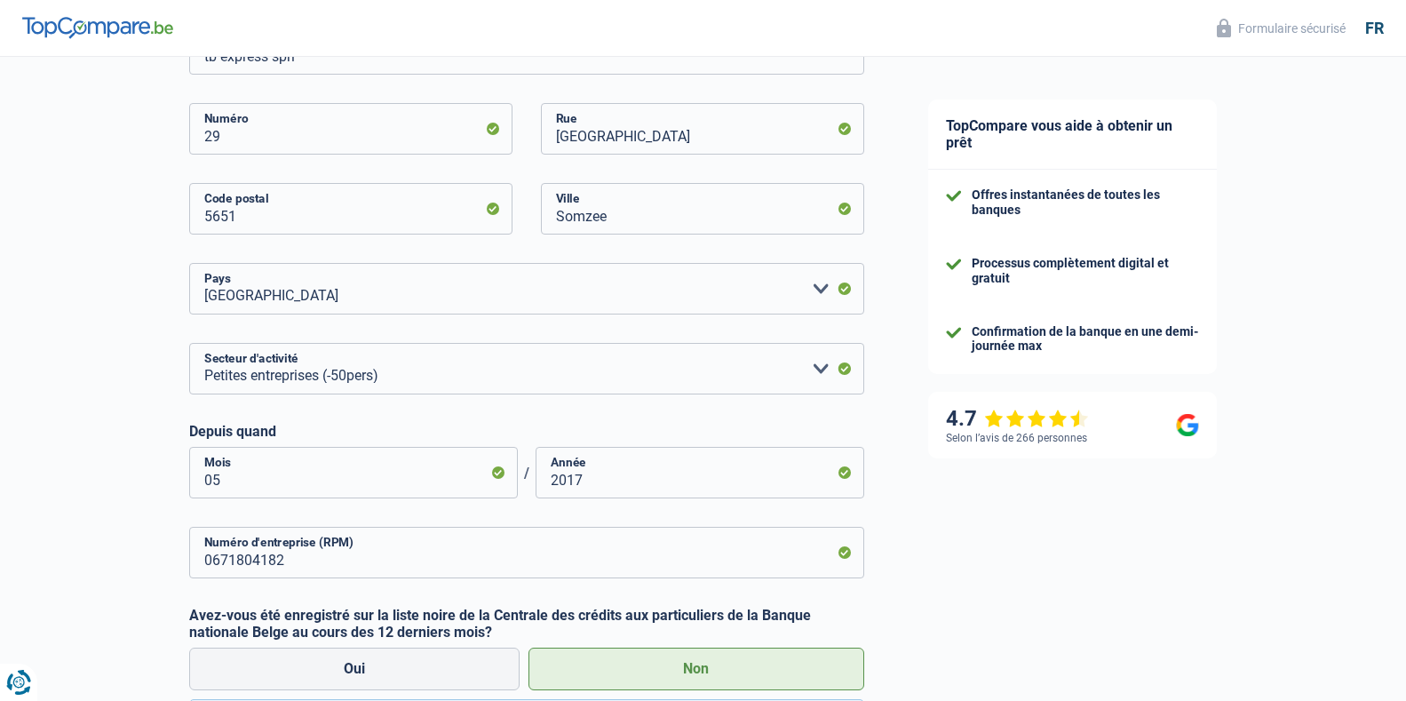
scroll to position [692, 0]
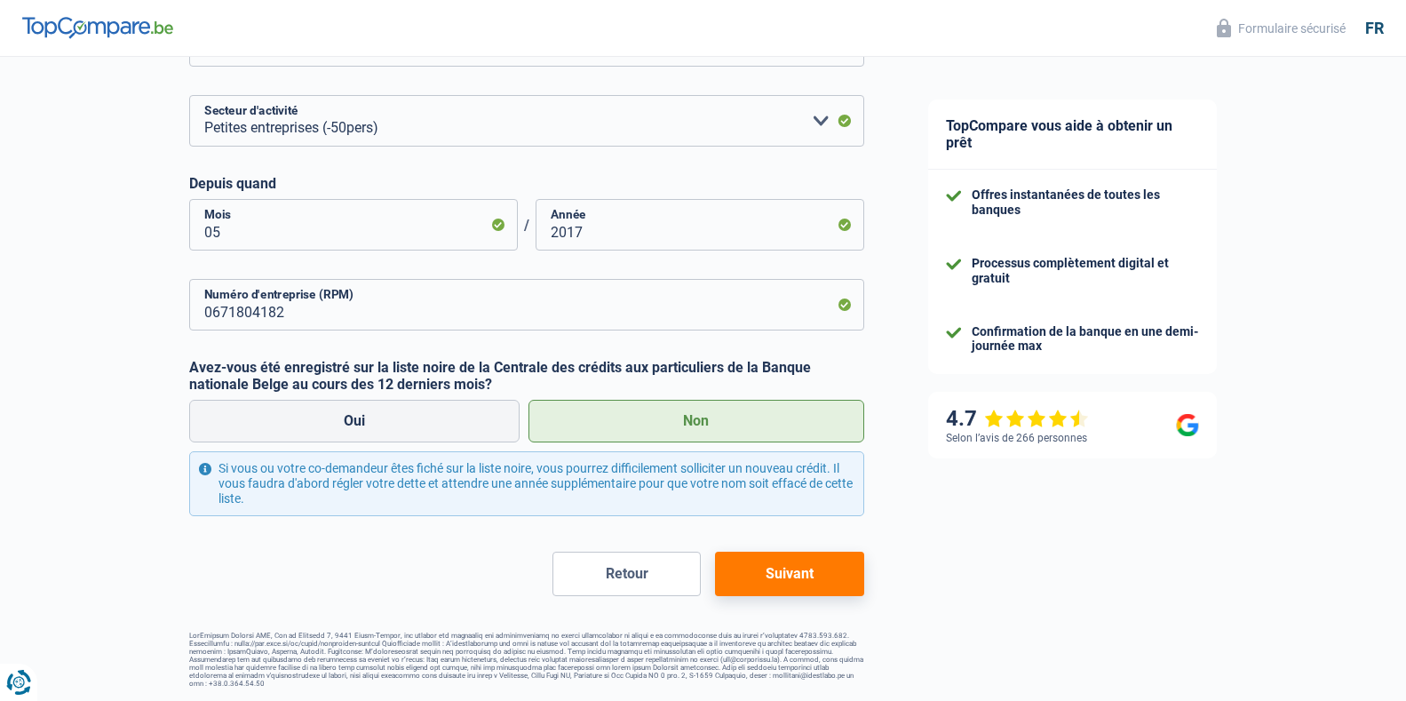
click at [778, 567] on button "Suivant" at bounding box center [789, 574] width 148 height 44
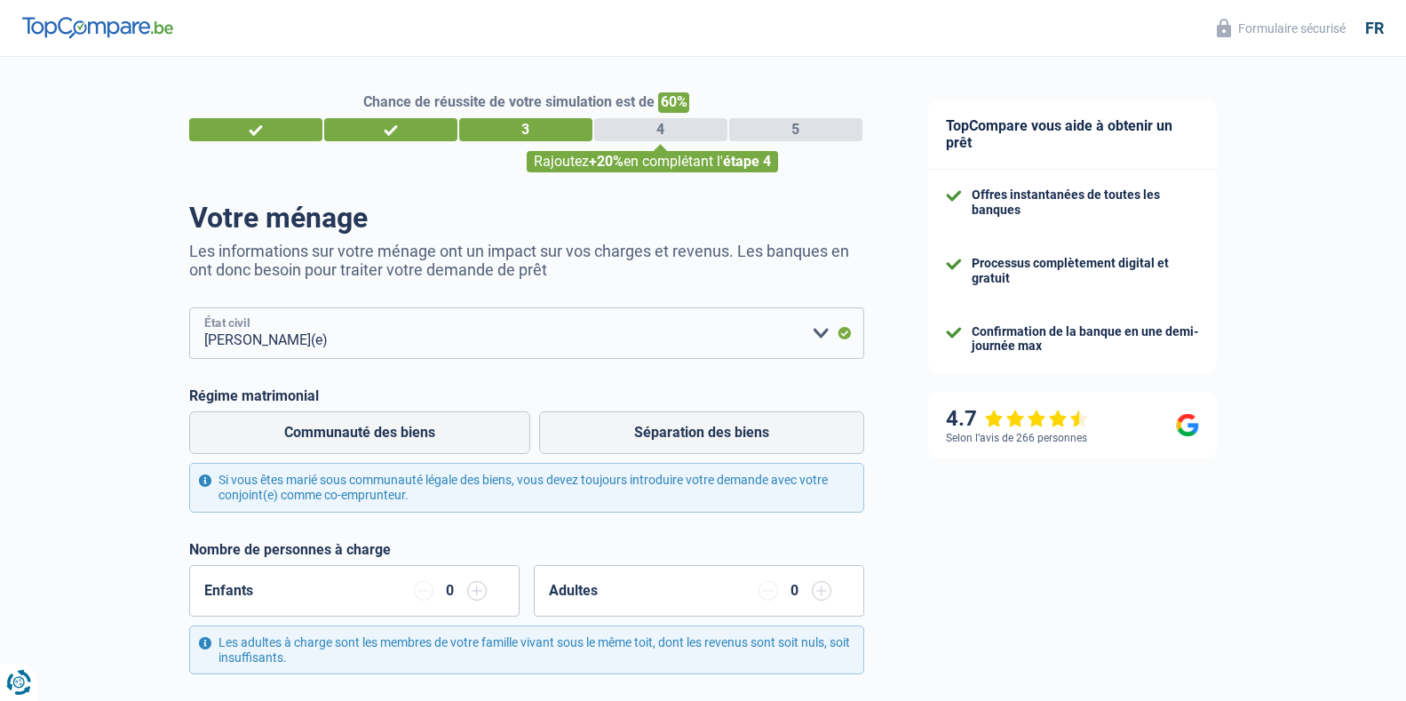
click at [822, 331] on select "Célibataire Marié(e) Cohabitant(e) légal(e) Divorcé(e) Veuf(ve) Séparé (de fait…" at bounding box center [526, 333] width 675 height 52
select select "single"
click at [189, 309] on select "Célibataire Marié(e) Cohabitant(e) légal(e) Divorcé(e) Veuf(ve) Séparé (de fait…" at bounding box center [526, 333] width 675 height 52
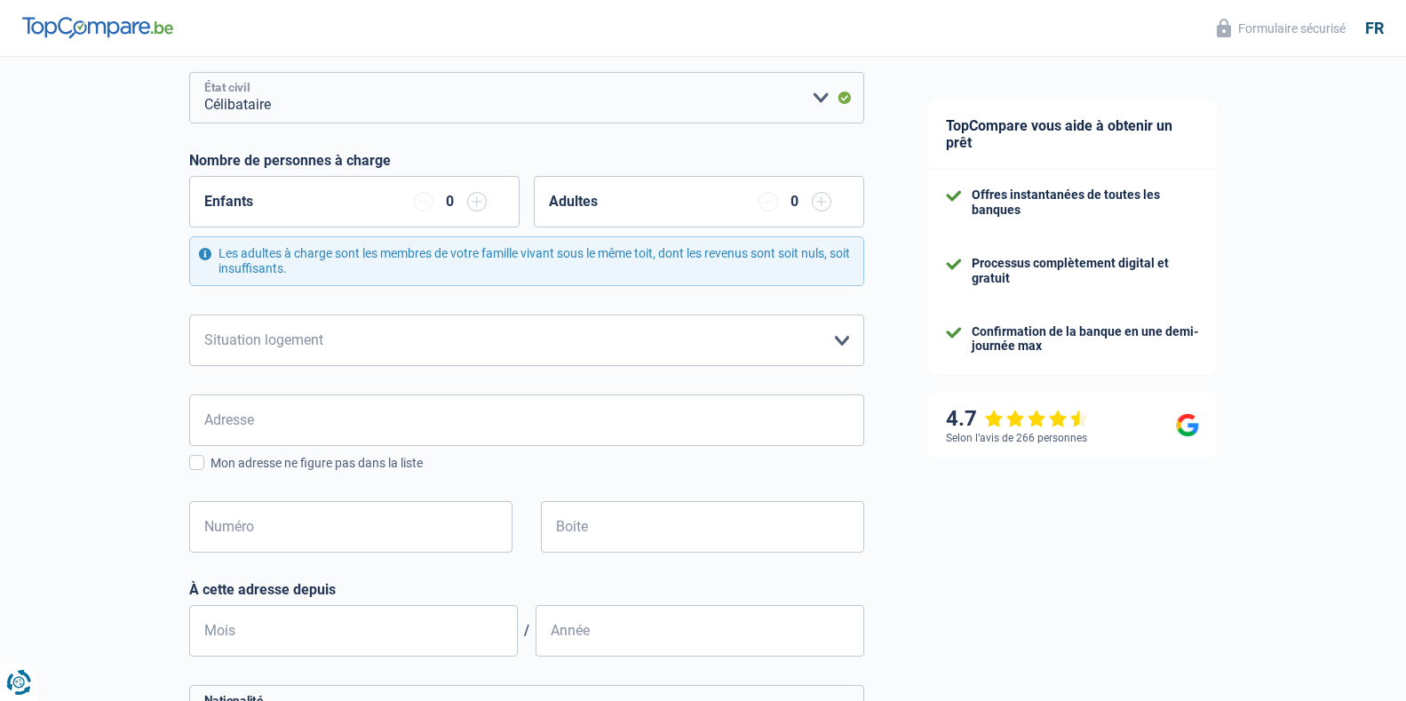
scroll to position [267, 0]
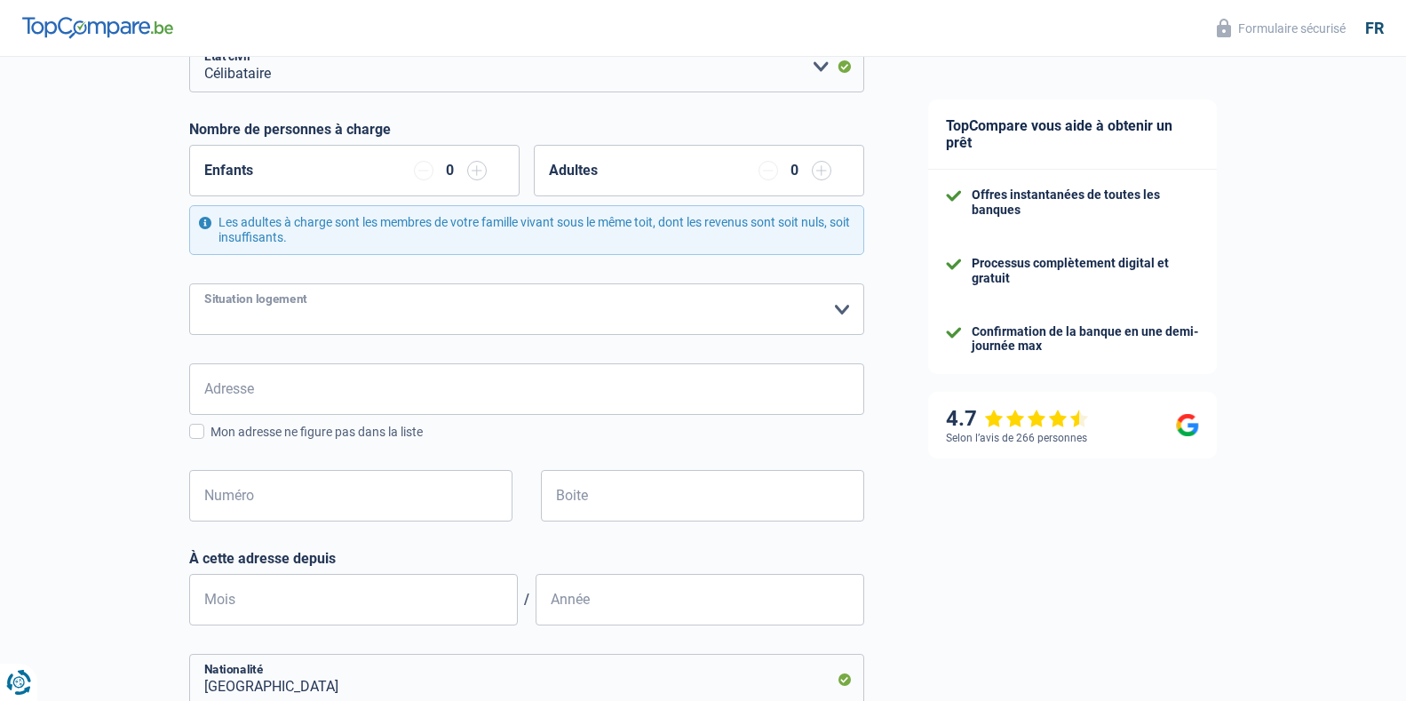
click at [840, 311] on select "Locataire Propriétaire avec prêt hypothécaire Propriétaire sans prêt hypothécai…" at bounding box center [526, 309] width 675 height 52
select select "rents"
click at [189, 284] on select "Locataire Propriétaire avec prêt hypothécaire Propriétaire sans prêt hypothécai…" at bounding box center [526, 309] width 675 height 52
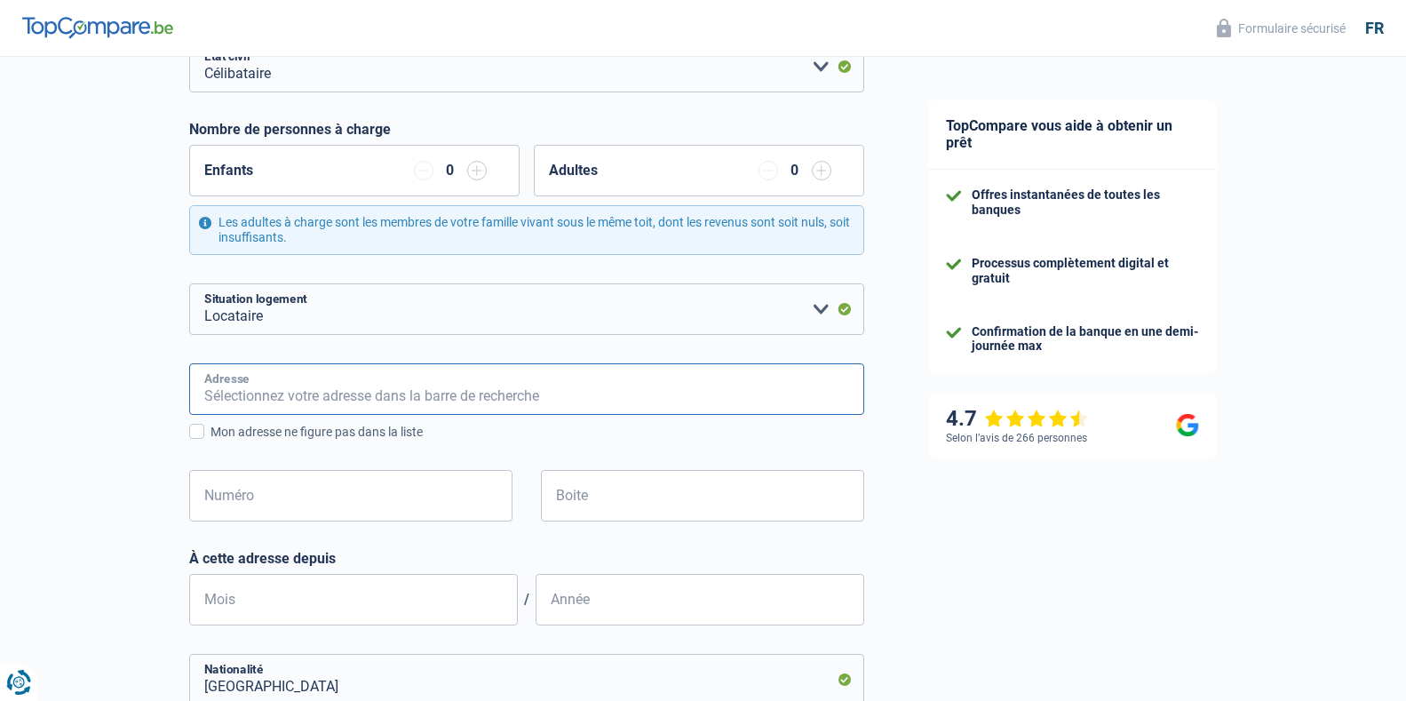
click at [232, 391] on input "Adresse" at bounding box center [526, 389] width 675 height 52
type input "rue sainte barbe, 29"
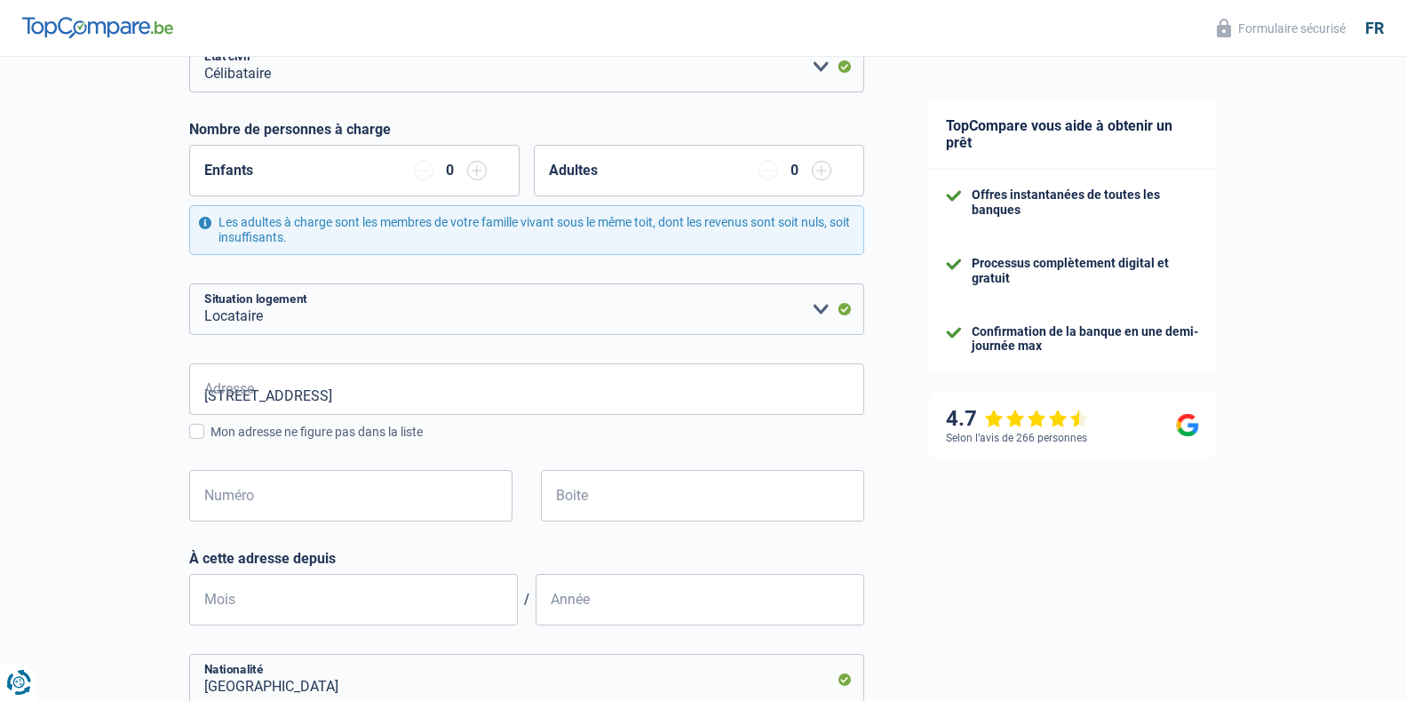
type input "Belgique"
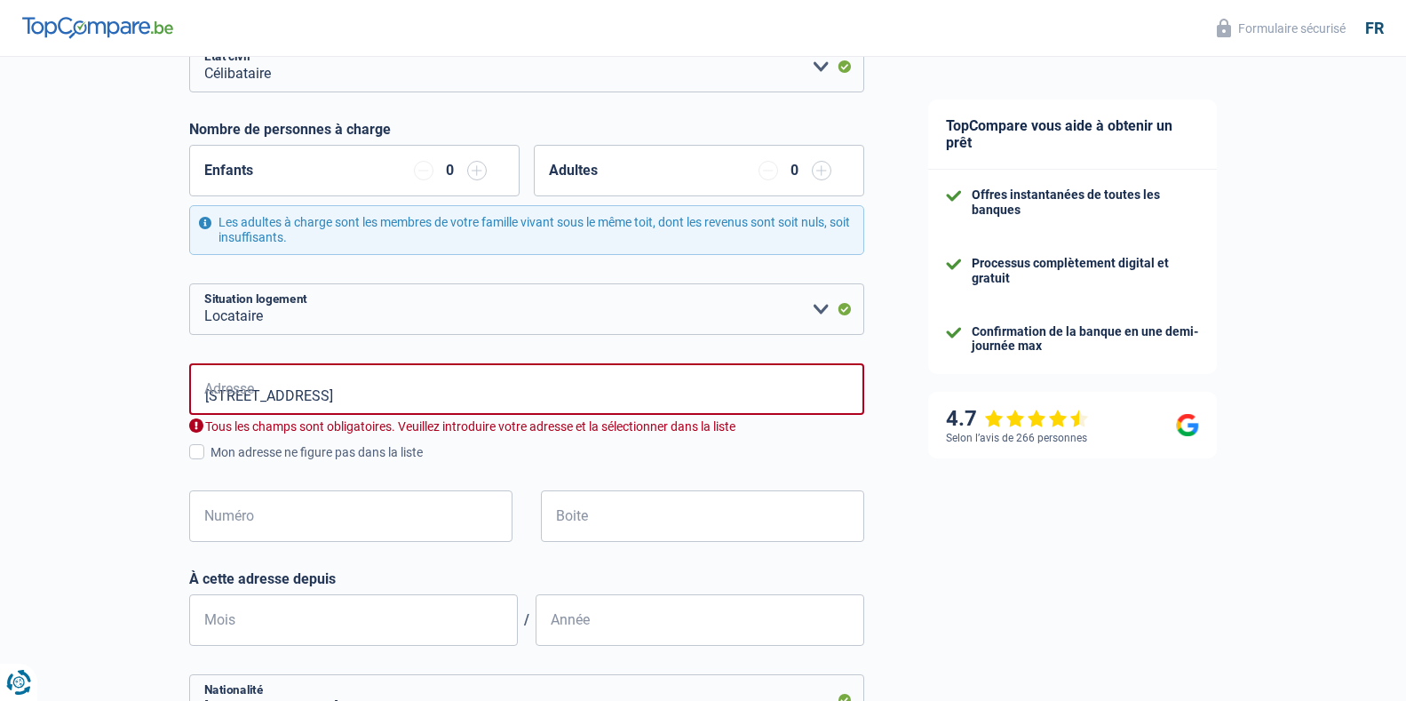
type input "Belgique"
type input "Somzee"
click at [953, 565] on div "TopCompare vous aide à obtenir un prêt Offres instantanées de toutes les banque…" at bounding box center [1151, 576] width 511 height 1573
click at [270, 518] on input "Numéro" at bounding box center [350, 516] width 323 height 52
type input "29"
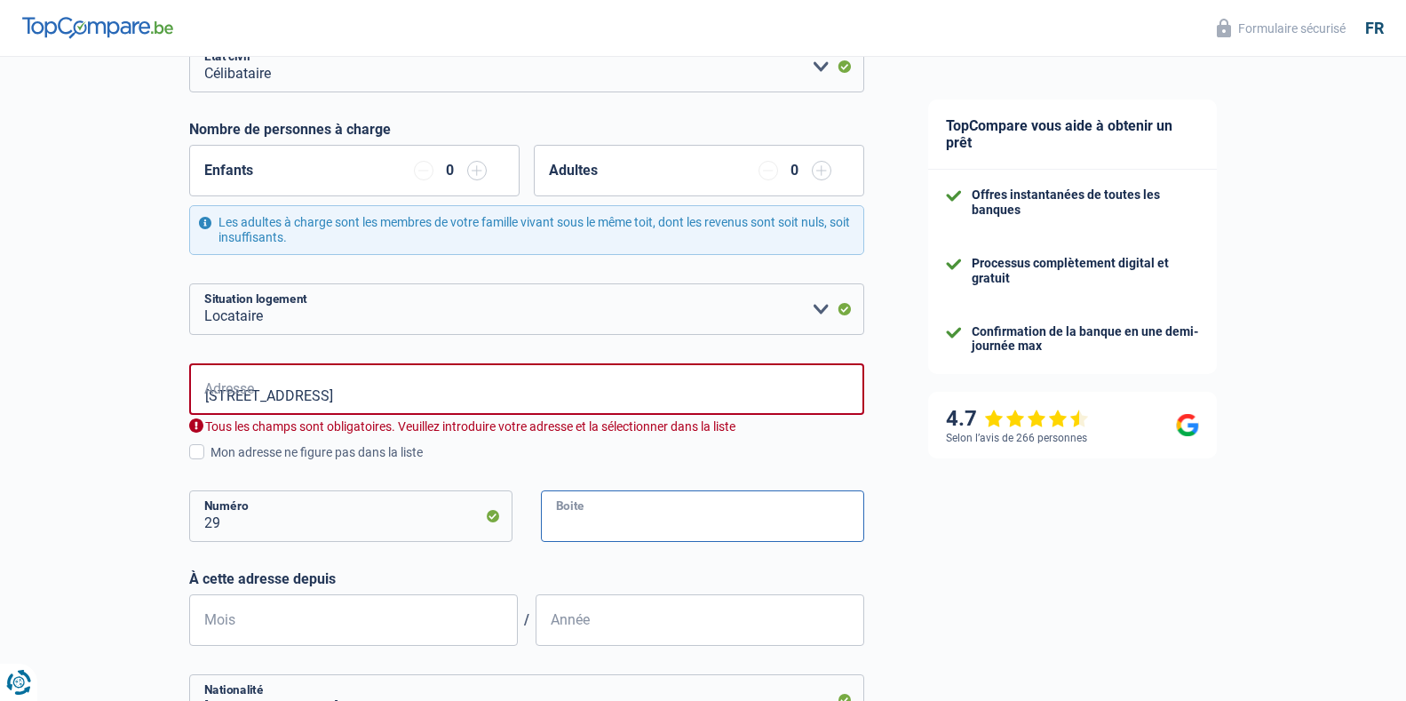
click at [615, 526] on input "Boite" at bounding box center [702, 516] width 323 height 52
type input "A1"
click at [328, 398] on input "rue sainte barbe, 29" at bounding box center [526, 389] width 675 height 52
click at [963, 553] on div "TopCompare vous aide à obtenir un prêt Offres instantanées de toutes les banque…" at bounding box center [1151, 481] width 511 height 1382
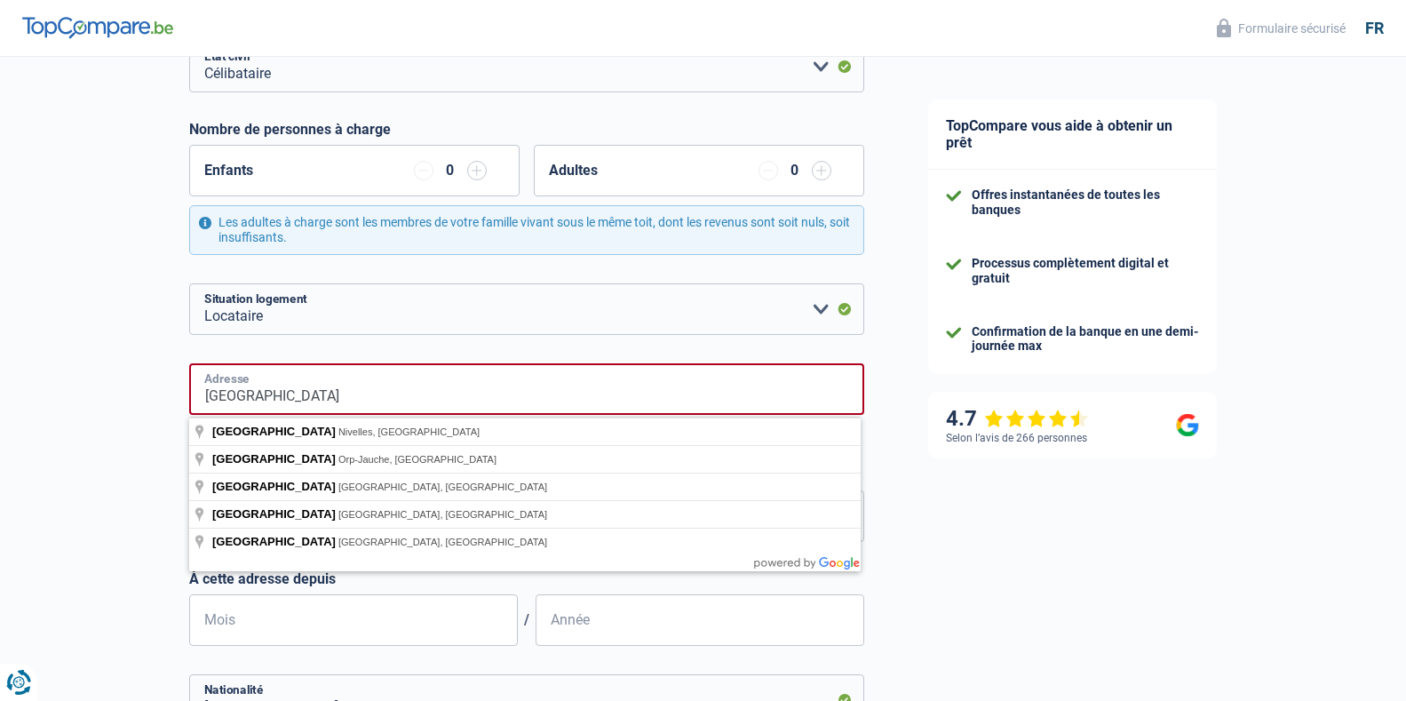
click at [336, 404] on input "rue sainte barbe" at bounding box center [526, 389] width 675 height 52
click at [147, 562] on div "Chance de réussite de votre simulation est de 60% 1 2 3 4 5 Rajoutez +20% en co…" at bounding box center [448, 474] width 896 height 1382
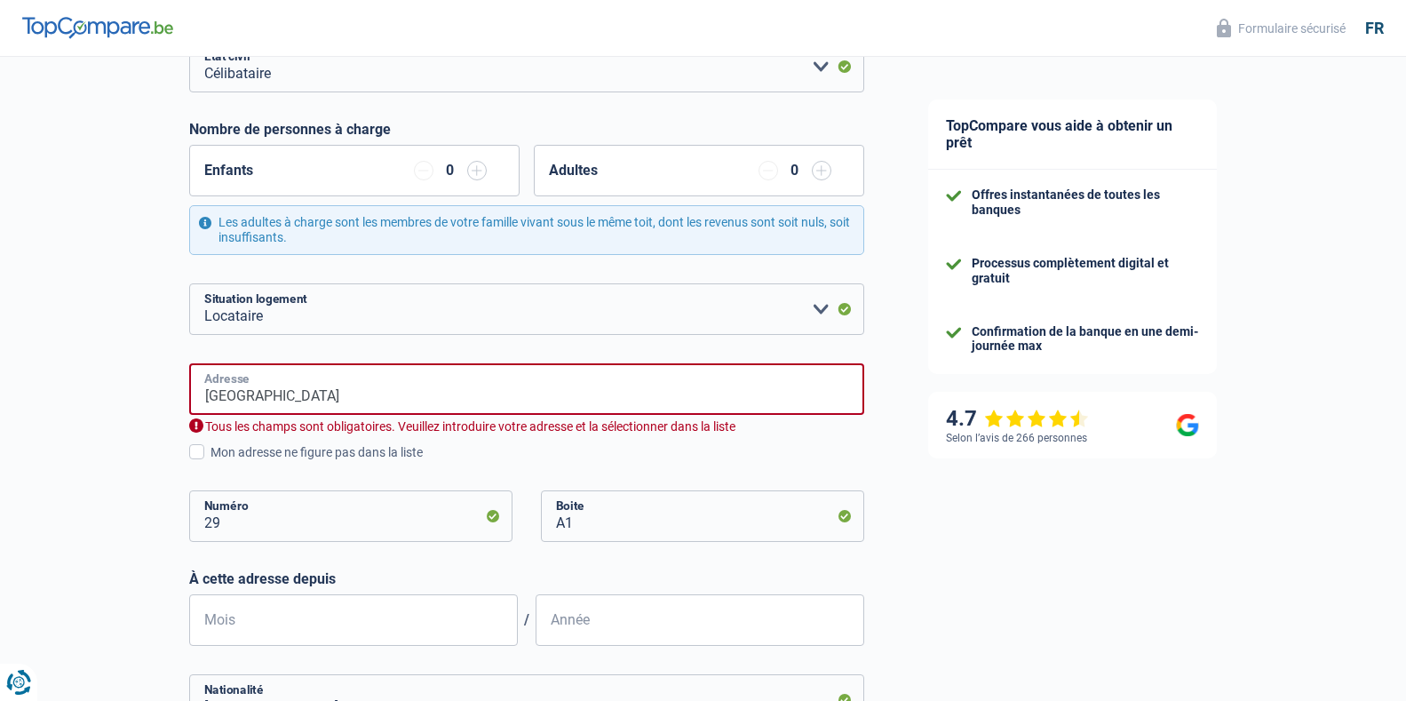
click at [380, 402] on input "rue sainte barbe" at bounding box center [526, 389] width 675 height 52
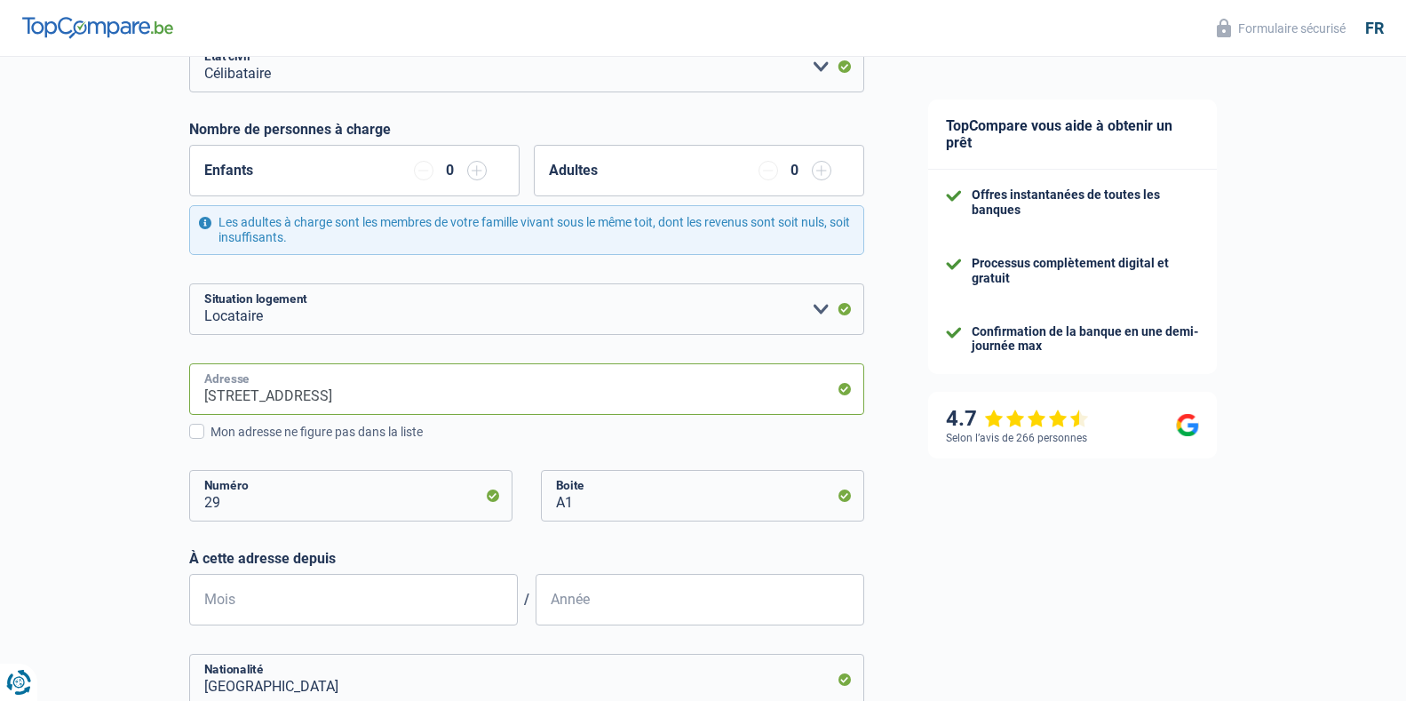
click at [465, 381] on input "Rue Sainte Barbe, 1400, Nivelles, BE" at bounding box center [526, 389] width 675 height 52
click at [480, 389] on input "Rue Sainte-Barbe, 1350, Orp-Jauche, BE" at bounding box center [526, 389] width 675 height 52
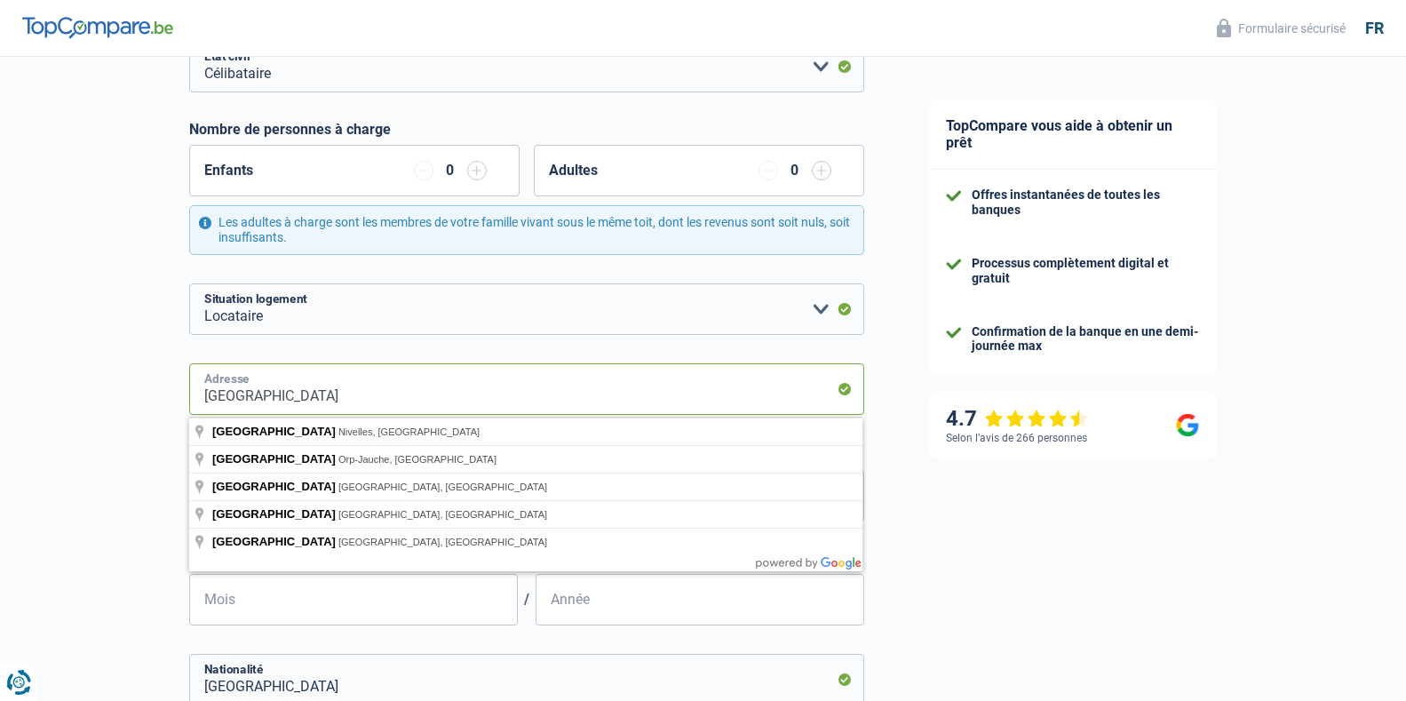
type input "Rue Sainte-Barbe"
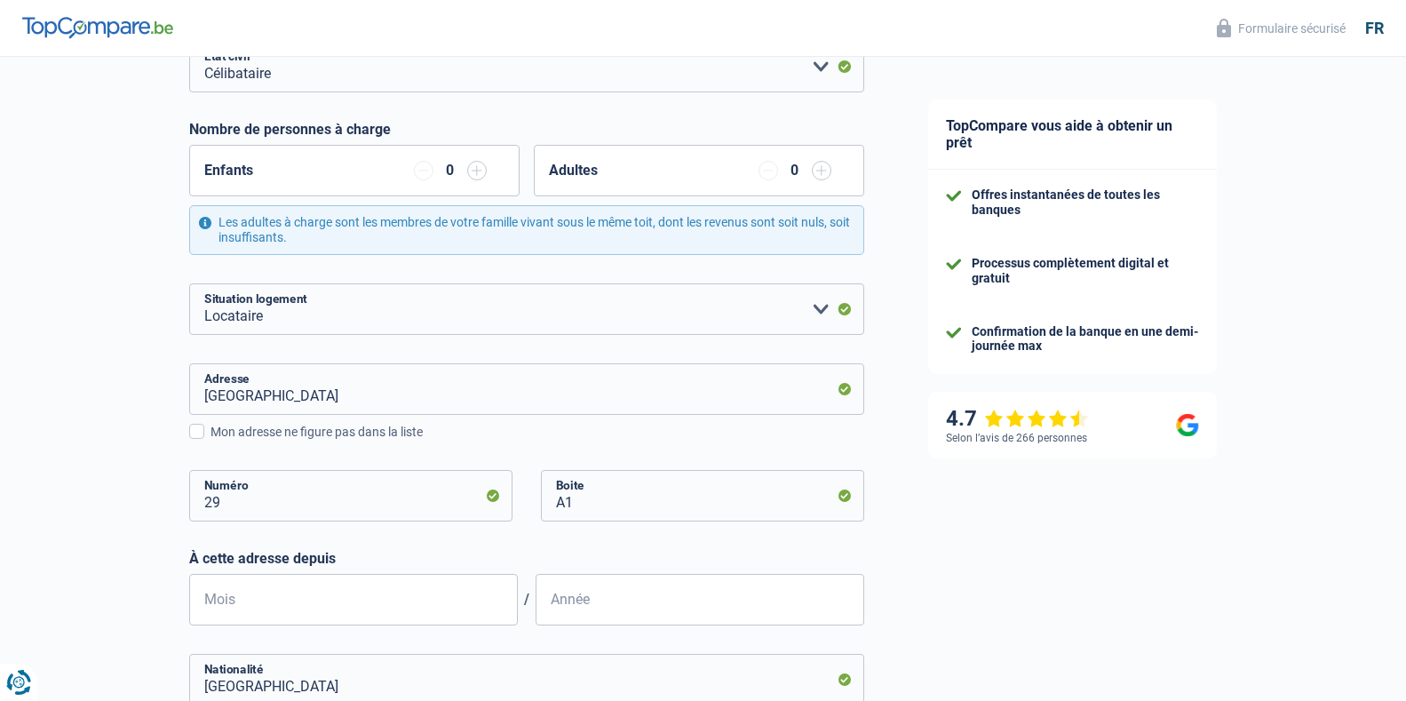
click at [992, 580] on div "TopCompare vous aide à obtenir un prêt Offres instantanées de toutes les banque…" at bounding box center [1151, 470] width 511 height 1361
click at [259, 602] on input "Mois" at bounding box center [353, 600] width 329 height 52
type input "01"
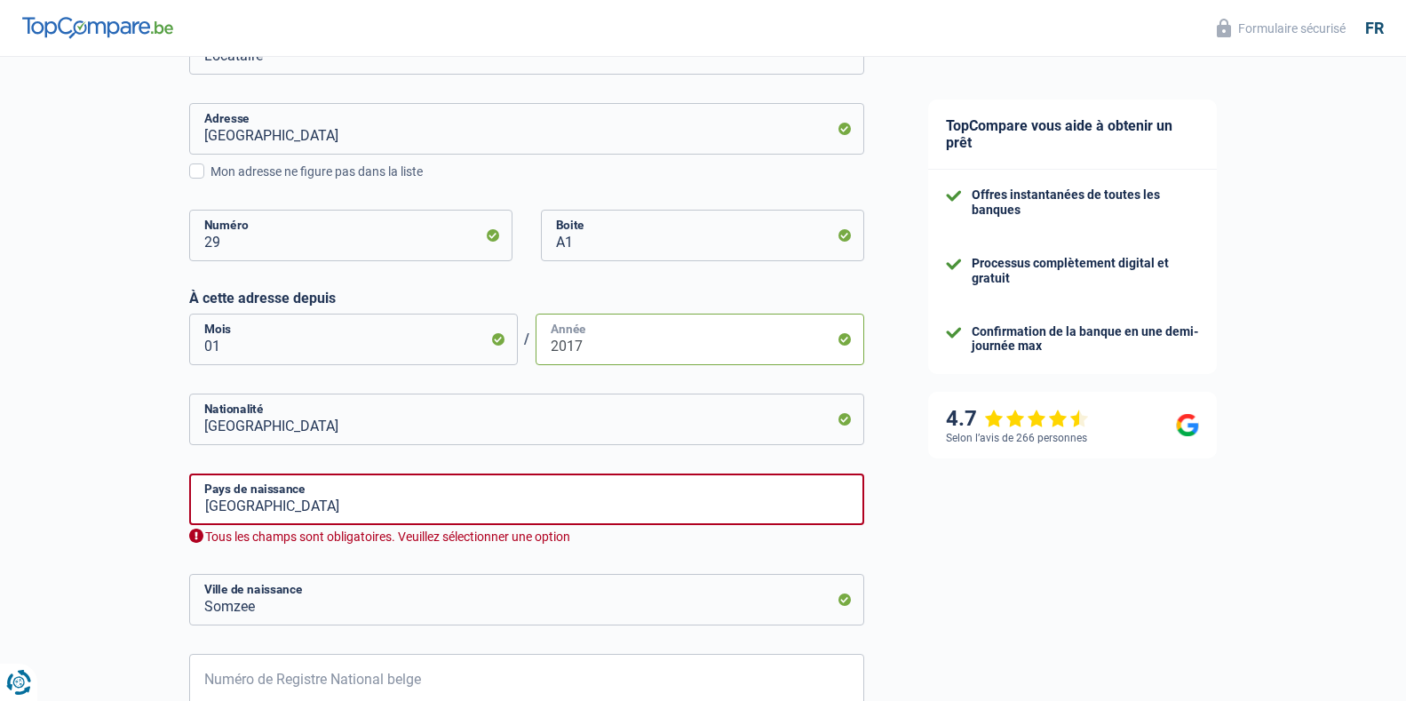
scroll to position [533, 0]
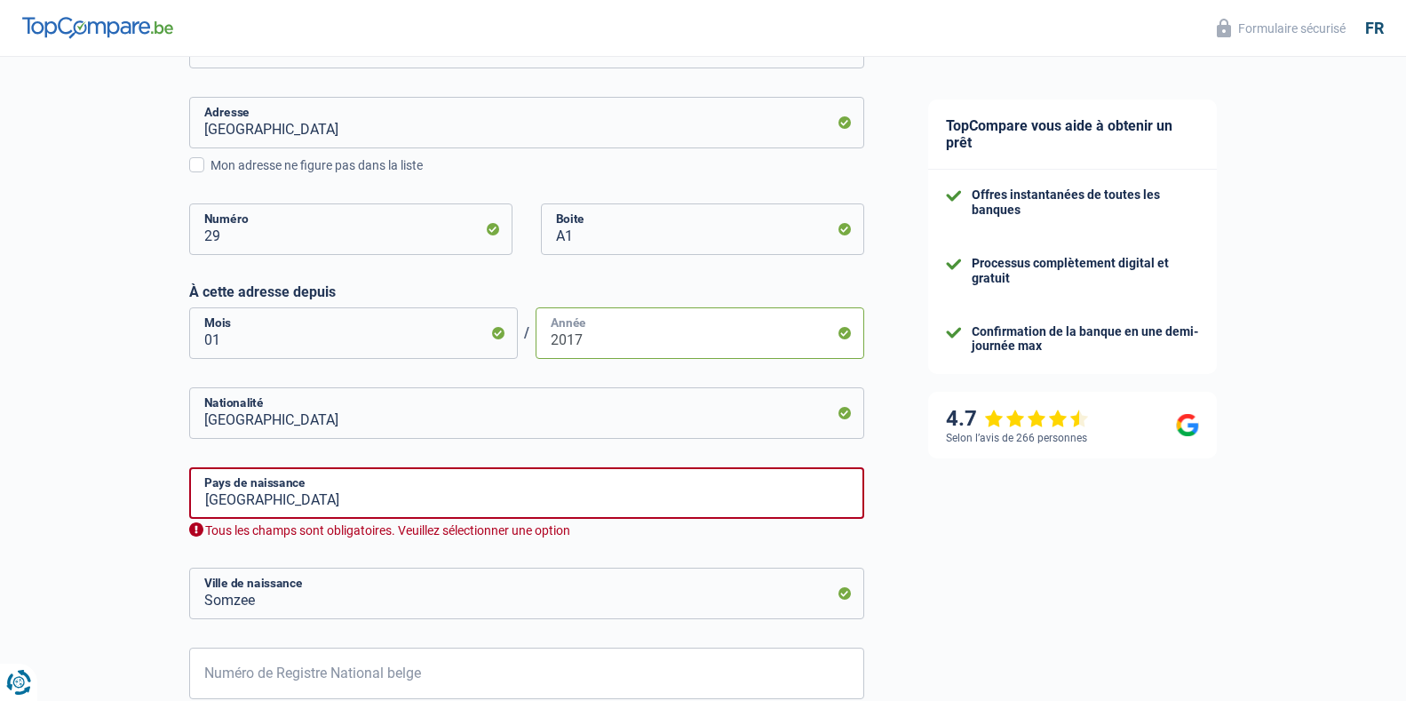
type input "2017"
click at [256, 602] on input "Somzee" at bounding box center [526, 594] width 675 height 52
type input "S"
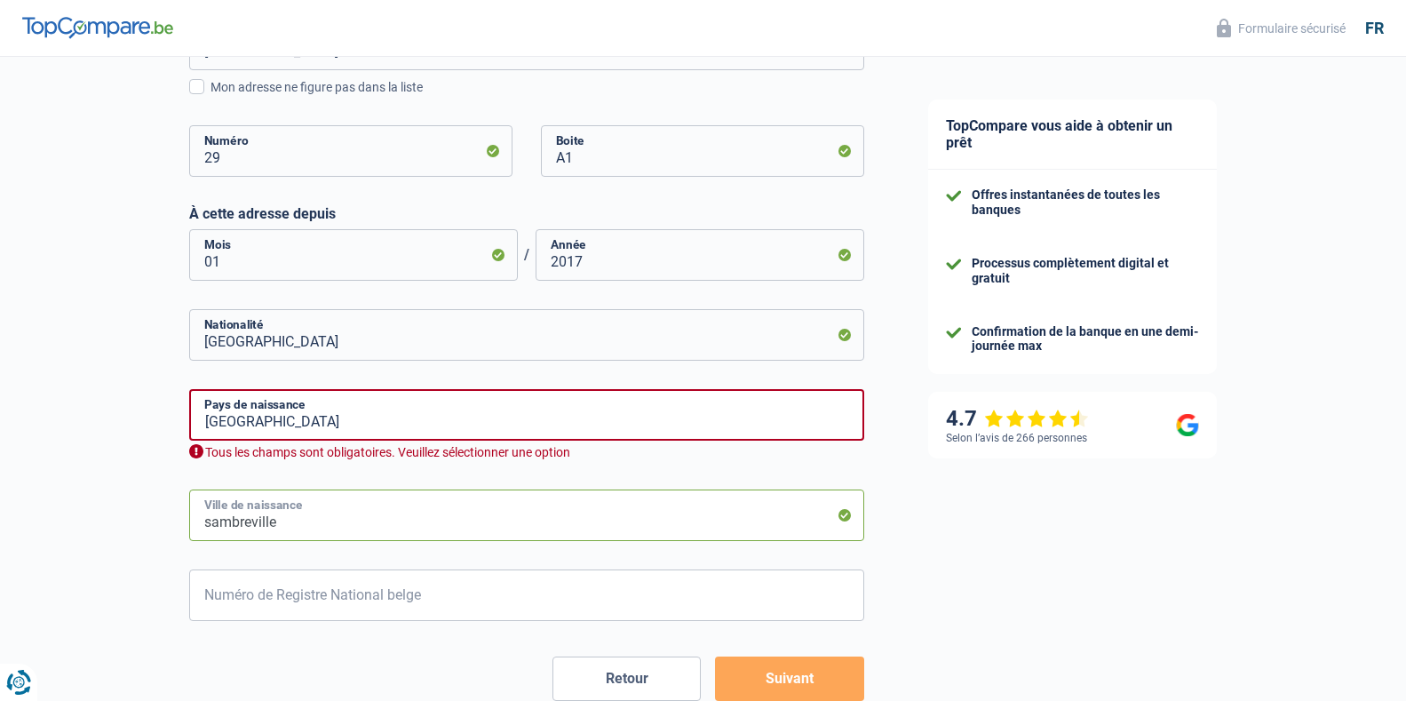
scroll to position [711, 0]
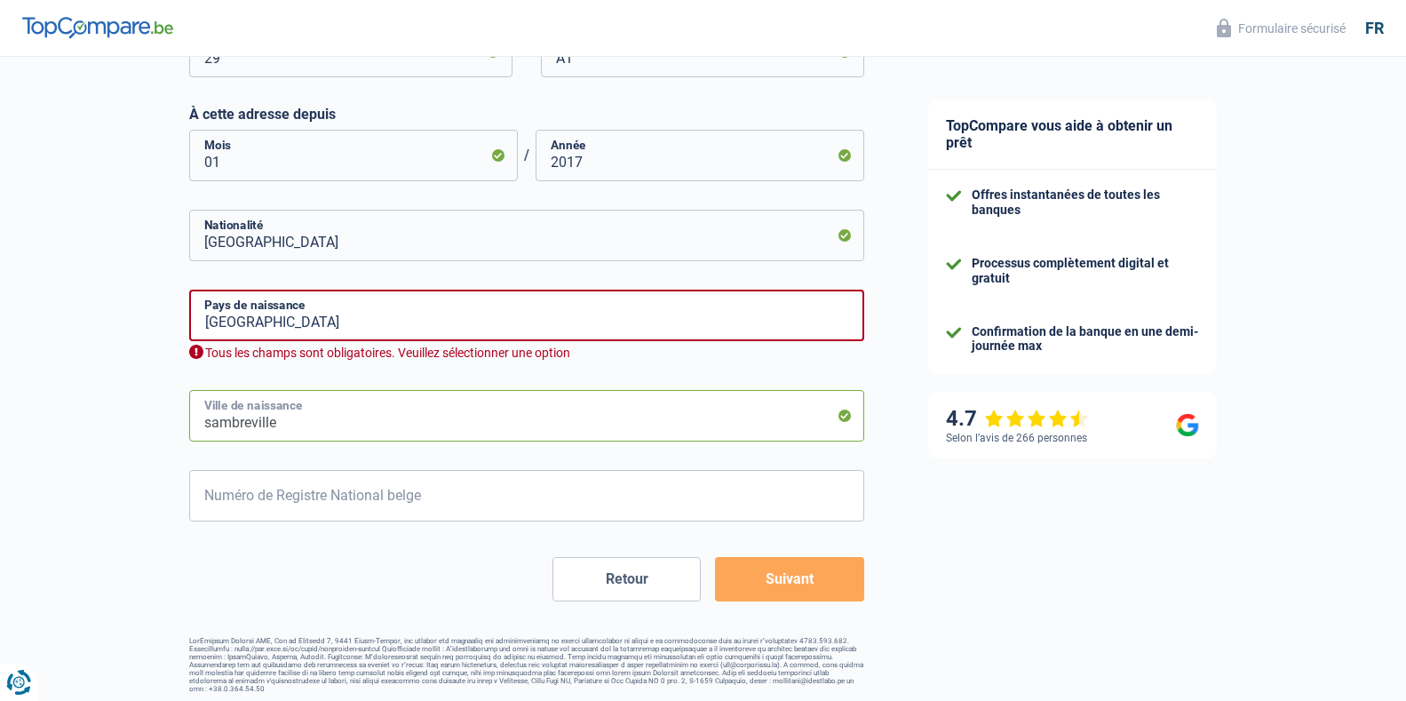
type input "sambreville"
click at [231, 490] on input "Numéro de Registre National belge" at bounding box center [526, 496] width 675 height 52
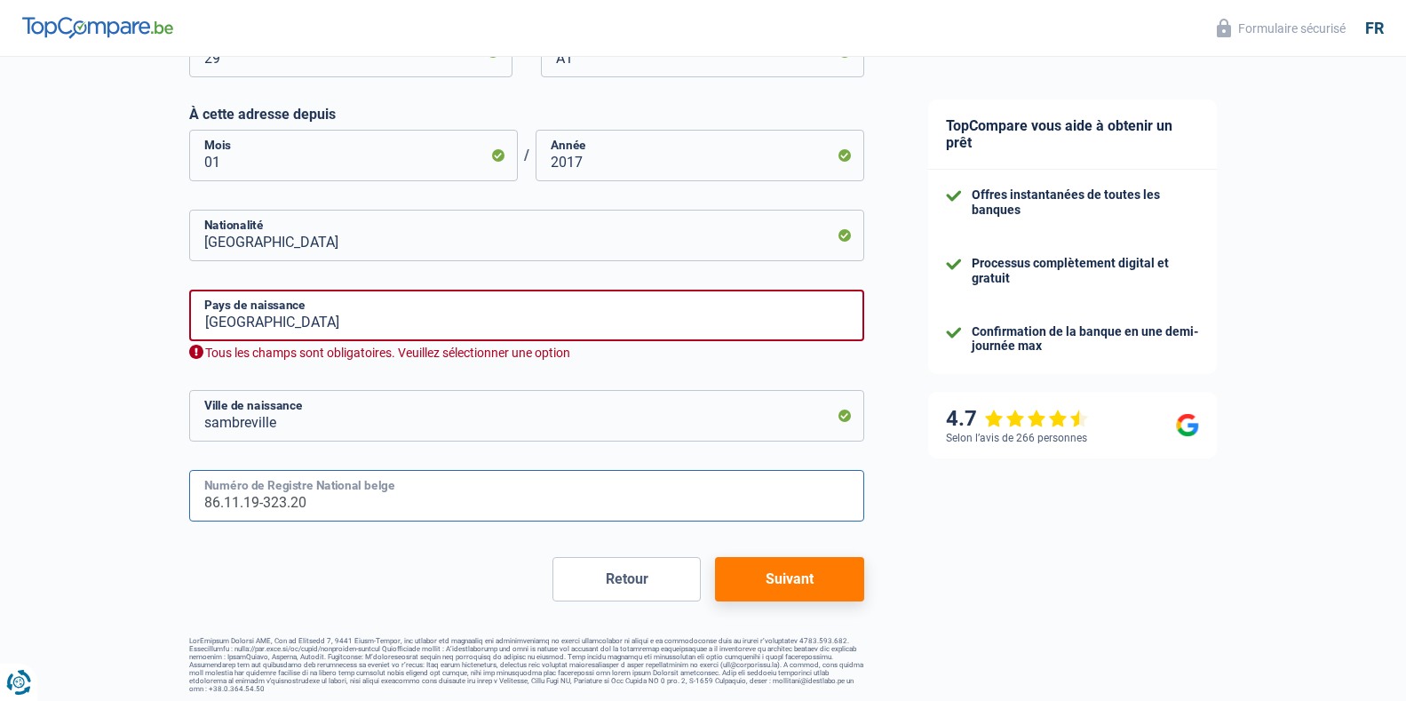
type input "86.11.19-323.20"
click at [401, 329] on input "Belgique" at bounding box center [526, 316] width 675 height 52
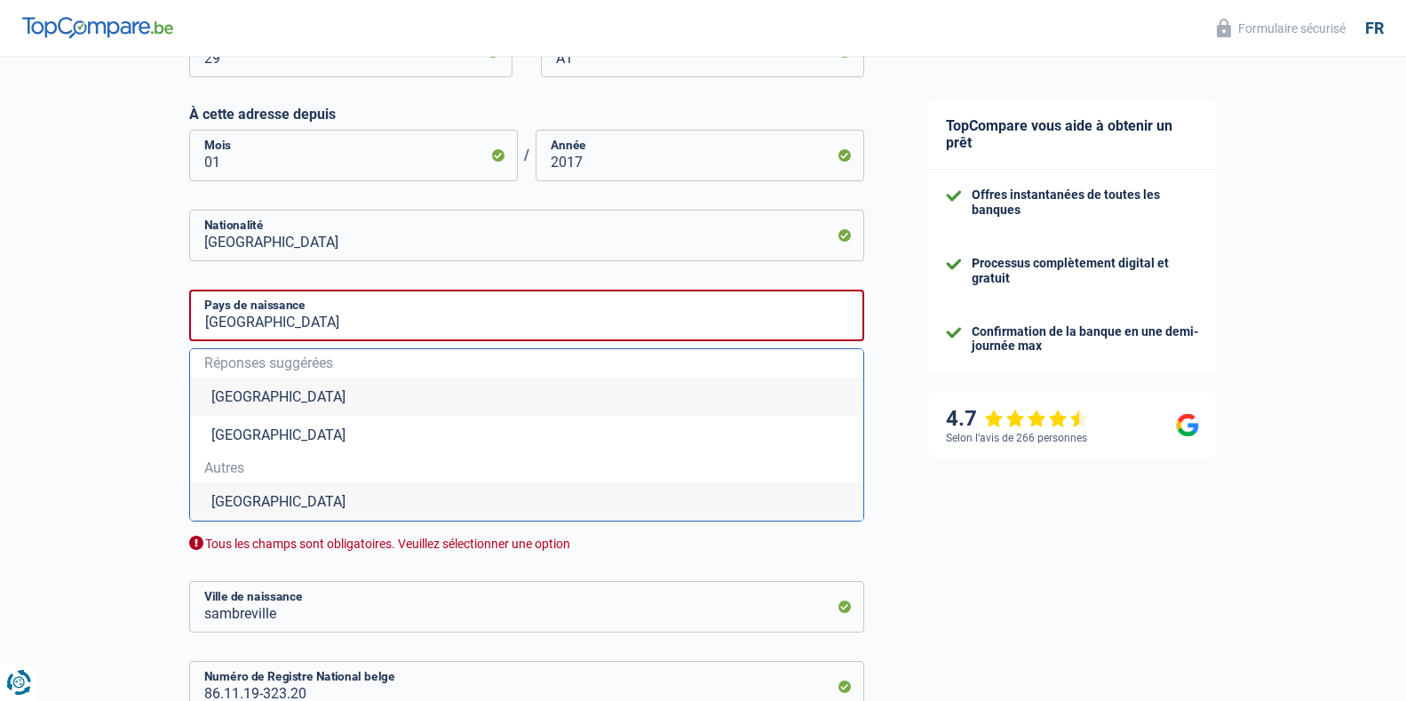
click at [926, 523] on div "TopCompare vous aide à obtenir un prêt Offres instantanées de toutes les banque…" at bounding box center [1151, 122] width 511 height 1552
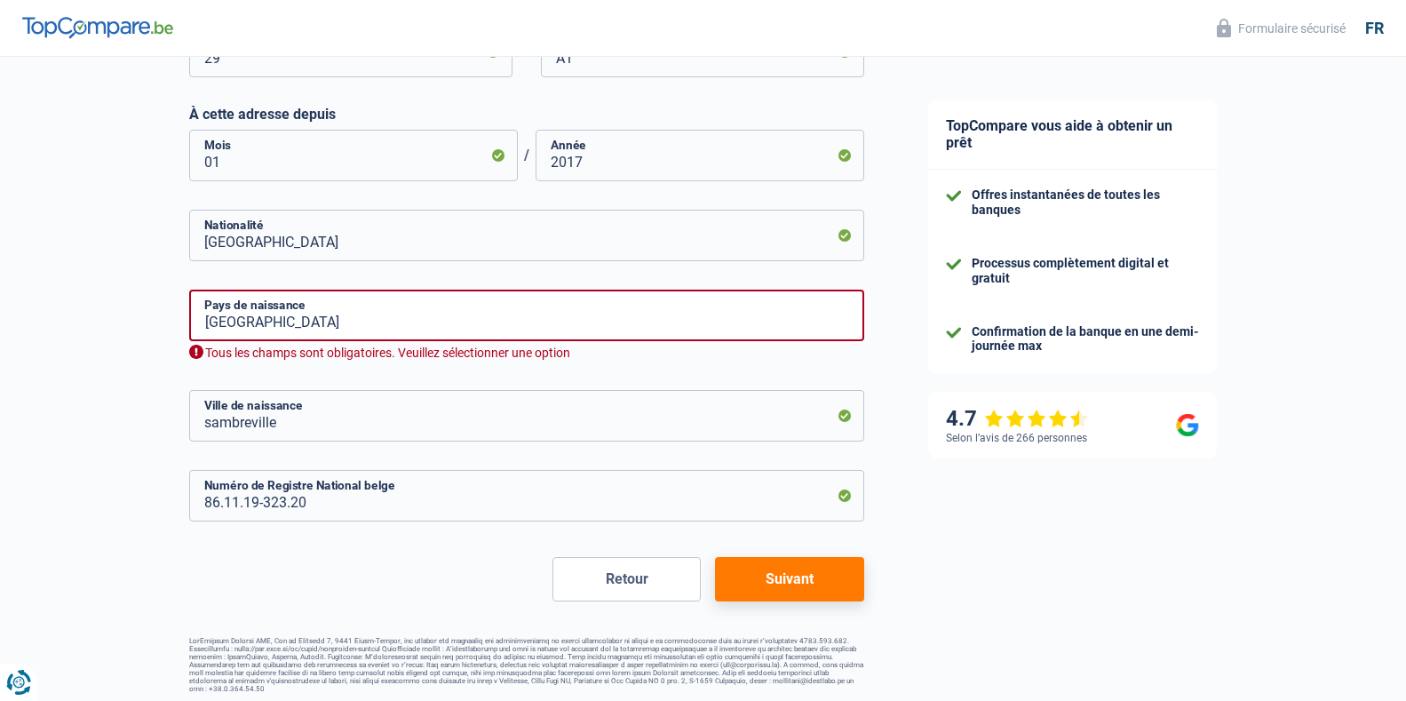
click at [789, 567] on button "Suivant" at bounding box center [789, 579] width 148 height 44
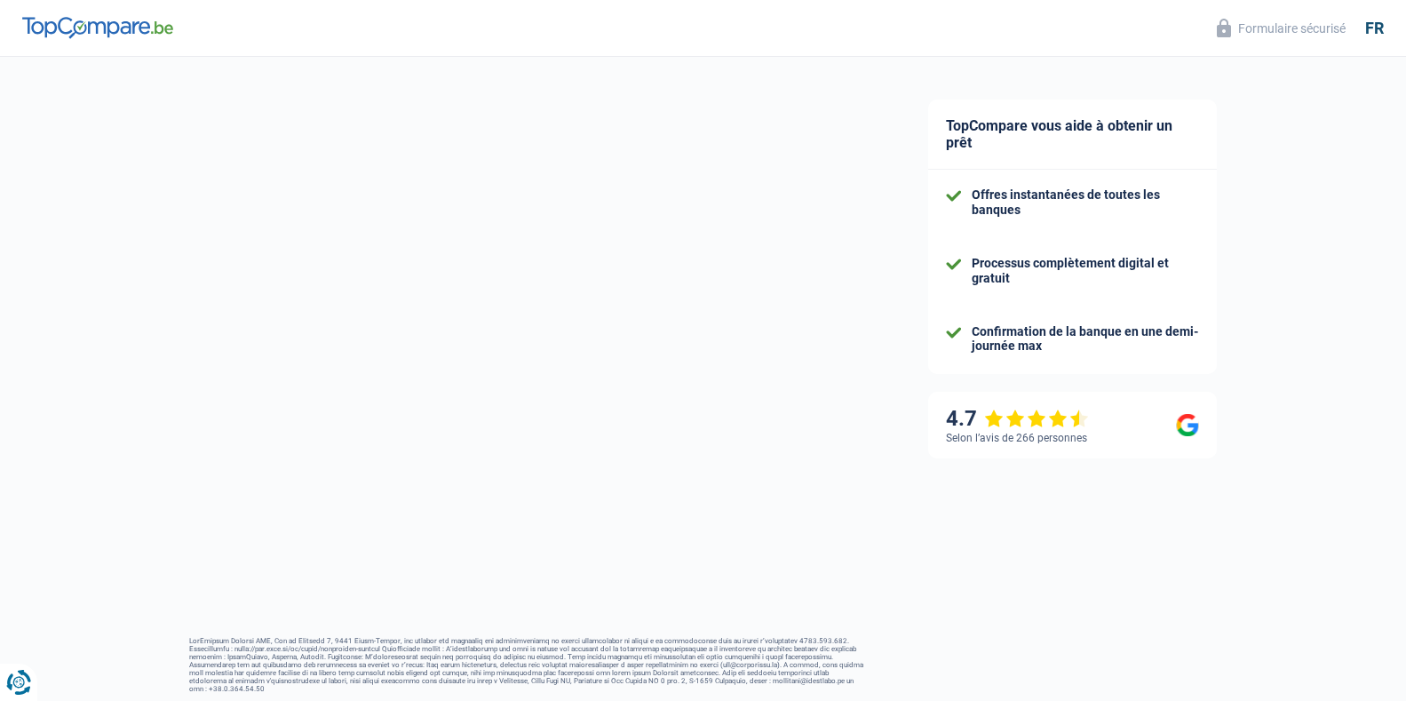
select select "netSalary"
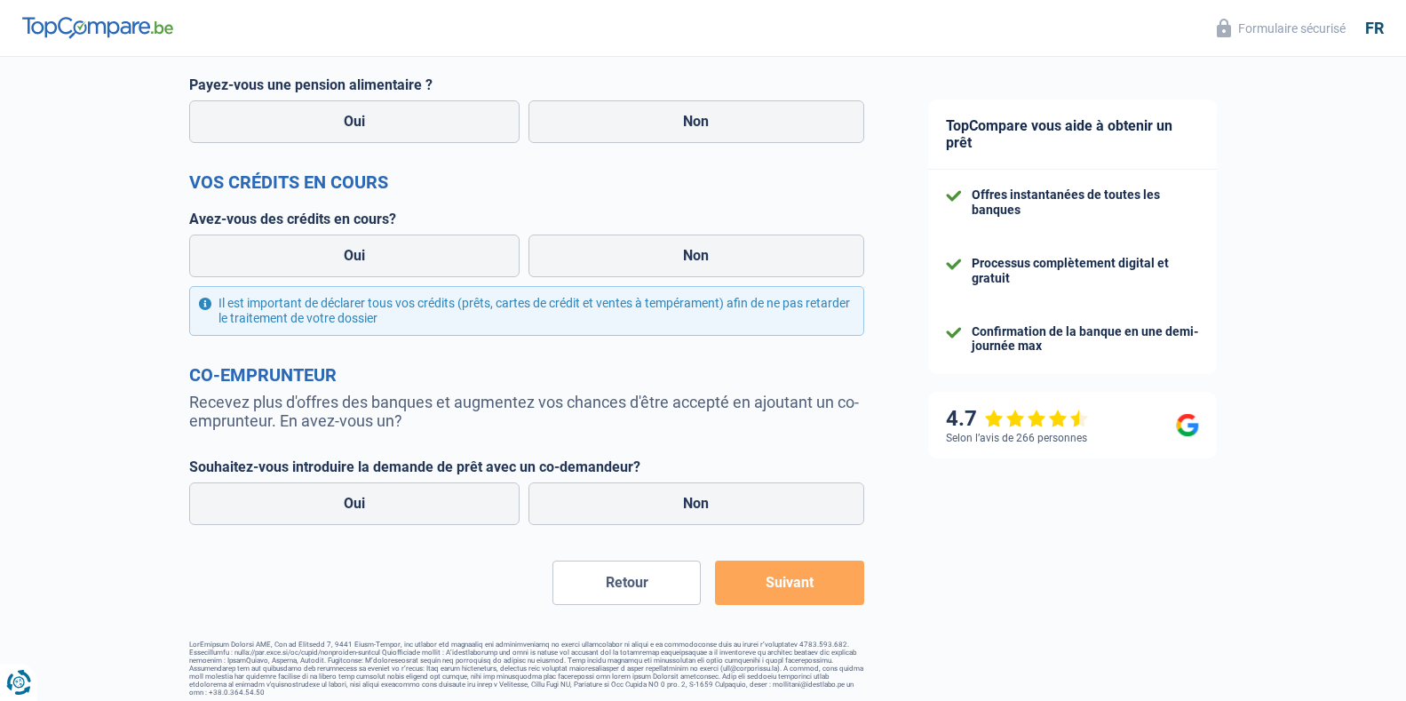
scroll to position [582, 0]
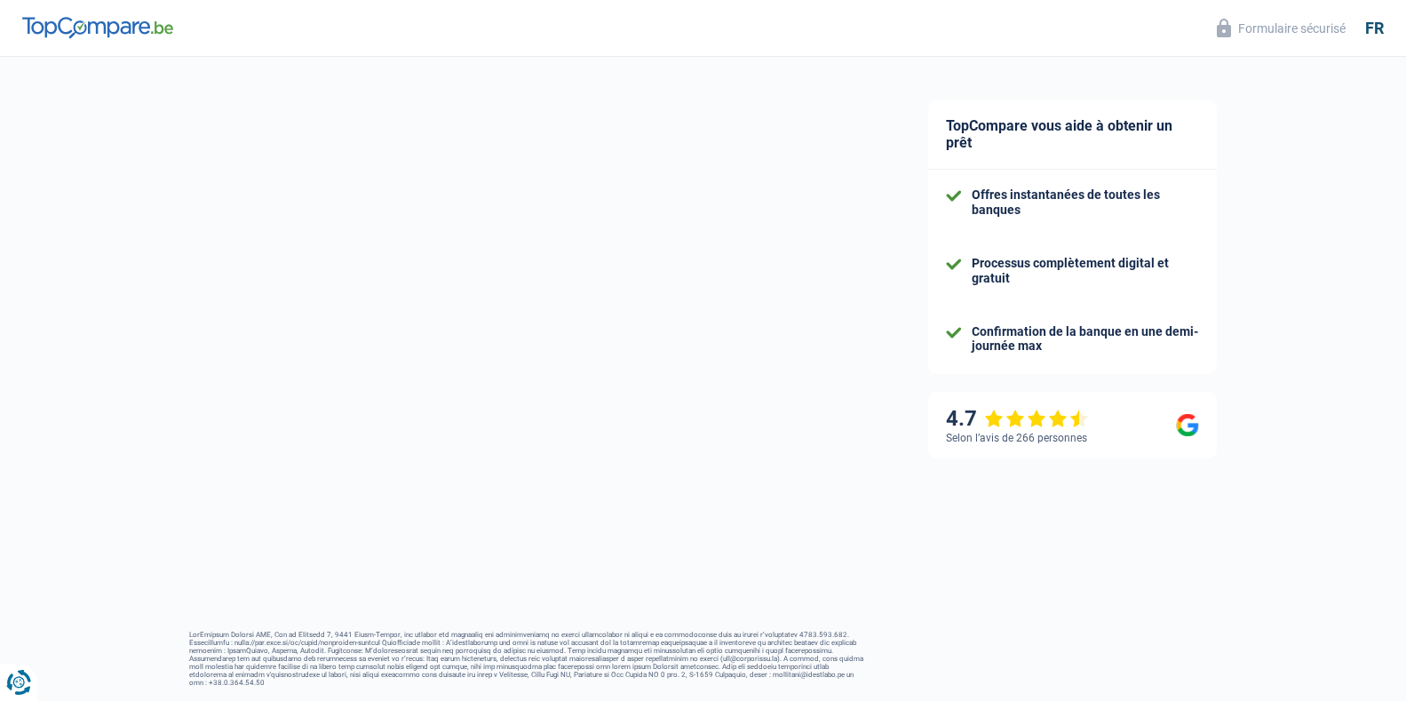
select select "single"
select select "rents"
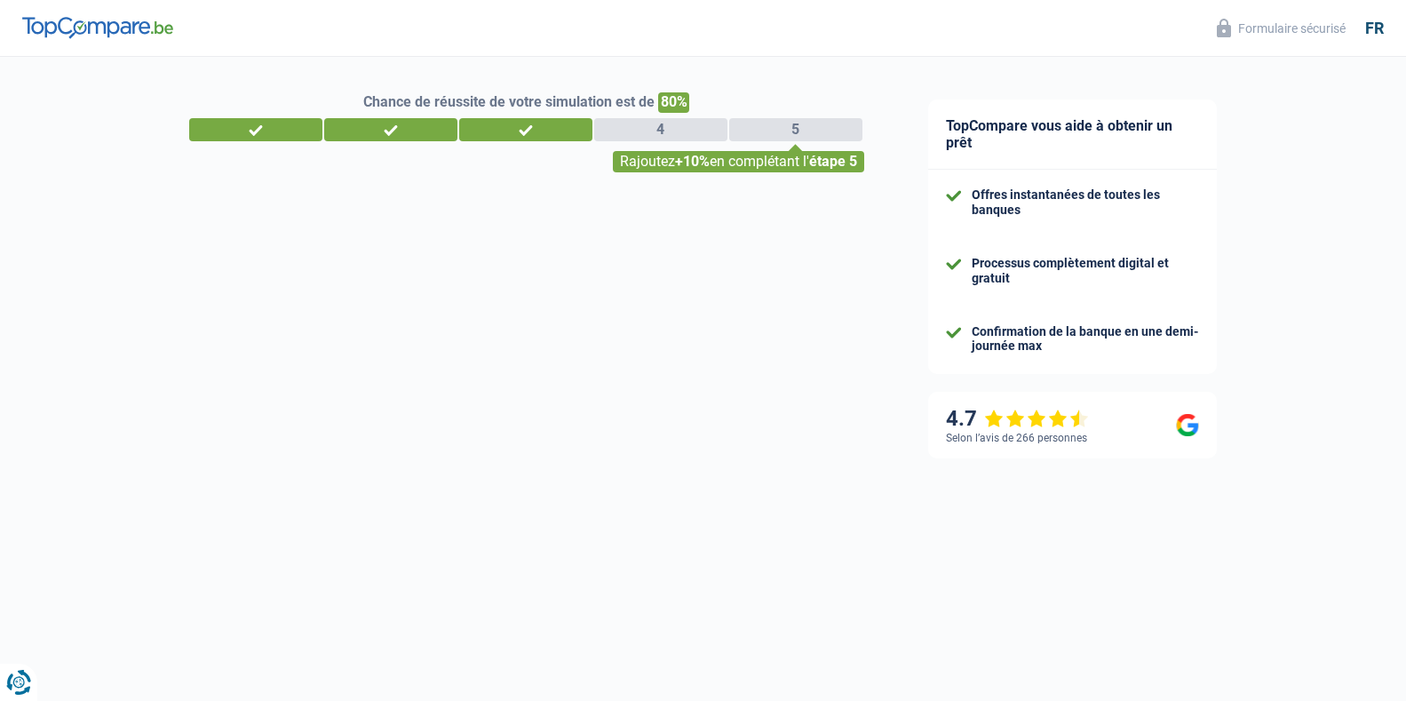
select select "independent"
select select "BE"
select select "smallCompanies"
select select "32"
